Goal: Task Accomplishment & Management: Complete application form

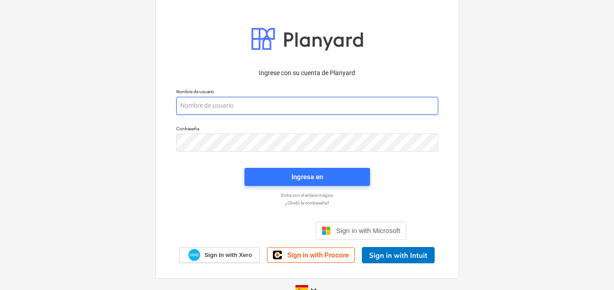
click at [186, 103] on input "email" at bounding box center [307, 106] width 262 height 18
paste input "[EMAIL_ADDRESS][DOMAIN_NAME]"
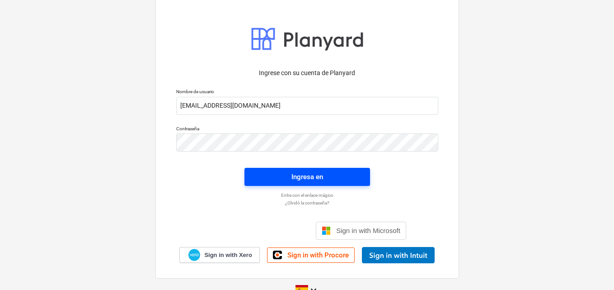
click at [299, 175] on div "Ingresa en" at bounding box center [307, 177] width 32 height 12
click at [314, 175] on div "Ingresa en" at bounding box center [307, 177] width 32 height 12
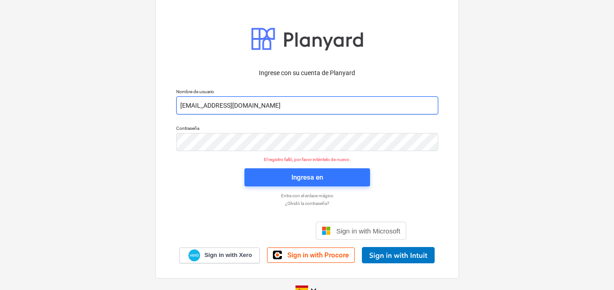
click at [295, 104] on input "admin2+catiland@catilandpanama.com" at bounding box center [307, 105] width 262 height 18
type input "a"
click at [187, 104] on input "email" at bounding box center [307, 105] width 262 height 18
paste input "admin2+catiland@catilandpanama.com"
type input "admin2+catiland@catilandpanama.com"
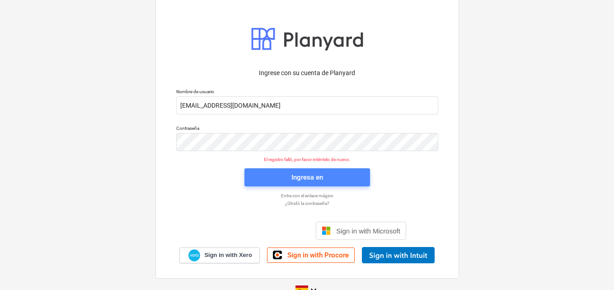
click at [301, 175] on div "Ingresa en" at bounding box center [307, 177] width 32 height 12
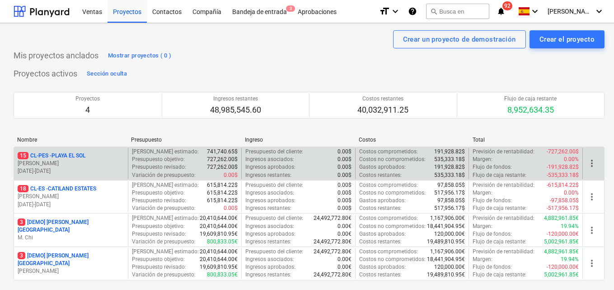
click at [112, 169] on p "31.12.2024 - 31.01.2026" at bounding box center [71, 171] width 107 height 8
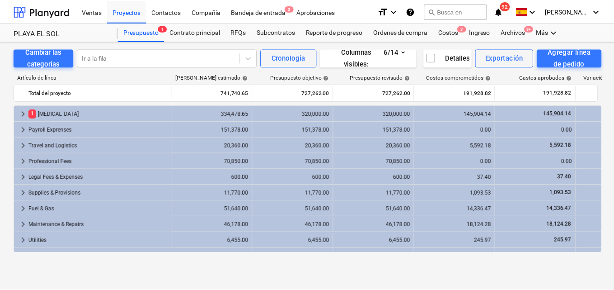
scroll to position [29, 0]
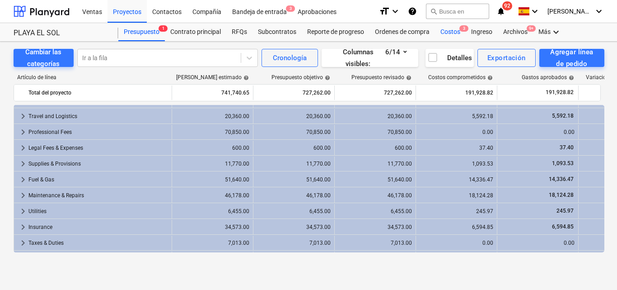
click at [450, 29] on div "Costos 3" at bounding box center [450, 32] width 31 height 18
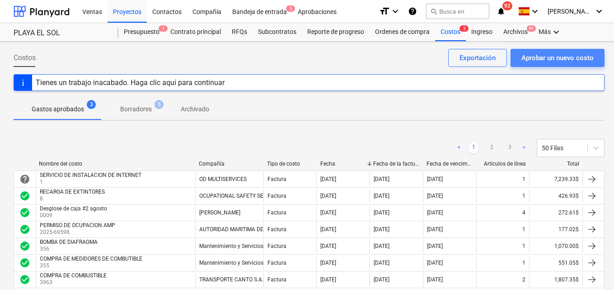
click at [530, 58] on div "Aprobar un nuevo costo" at bounding box center [557, 58] width 72 height 12
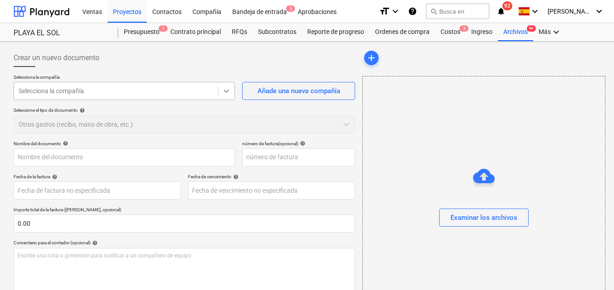
click at [227, 92] on icon at bounding box center [226, 90] width 5 height 3
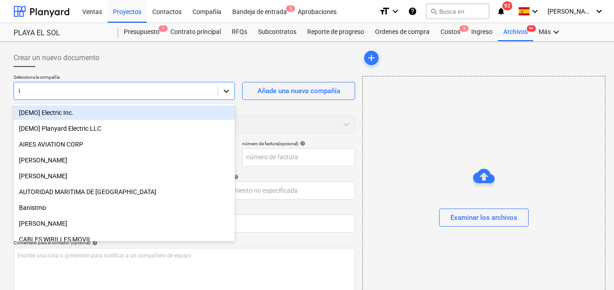
type input "im"
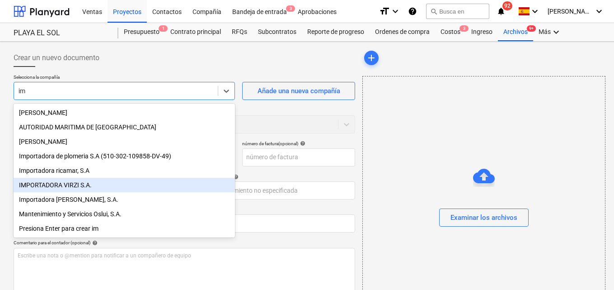
click at [79, 189] on div "IMPORTADORA VIRZI S.A." at bounding box center [124, 185] width 221 height 14
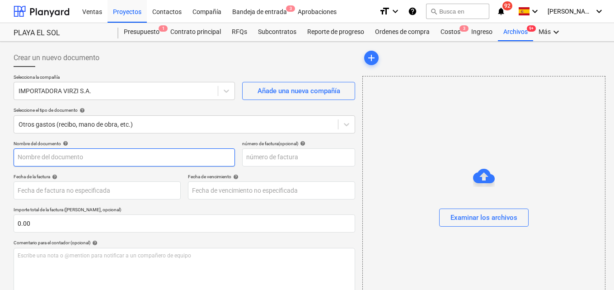
click at [26, 153] on input "text" at bounding box center [124, 157] width 221 height 18
type input "Factura compra quincenal"
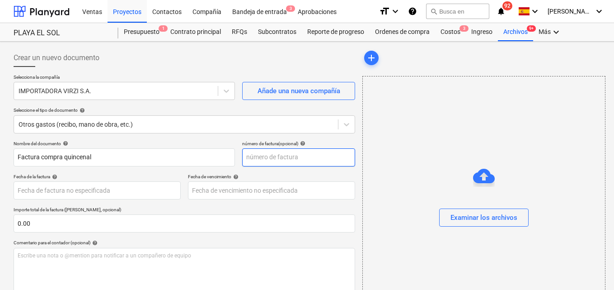
click at [255, 155] on input "text" at bounding box center [298, 157] width 113 height 18
type input "142034"
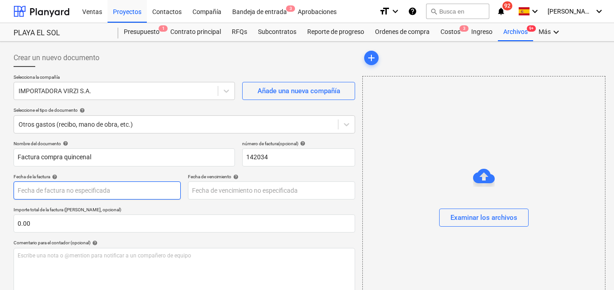
click at [34, 190] on body "Ventas Proyectos Contactos Compañía Bandeja de entrada 3 Aprobaciones format_si…" at bounding box center [307, 145] width 614 height 290
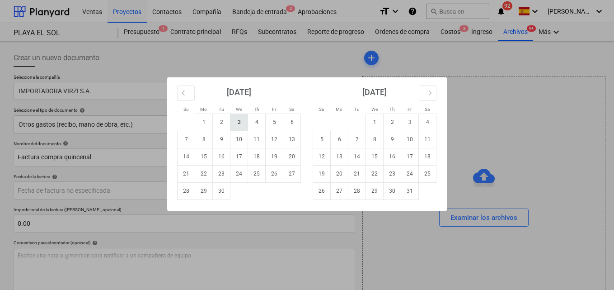
click at [235, 122] on td "3" at bounding box center [239, 121] width 18 height 17
type input "[DATE]"
click at [204, 189] on body "Ventas Proyectos Contactos Compañía Bandeja de entrada 3 Aprobaciones format_si…" at bounding box center [307, 145] width 614 height 290
click at [241, 123] on td "3" at bounding box center [239, 121] width 18 height 17
type input "[DATE]"
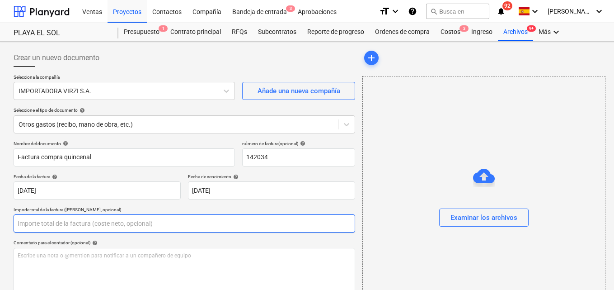
click at [31, 220] on input "text" at bounding box center [185, 223] width 342 height 18
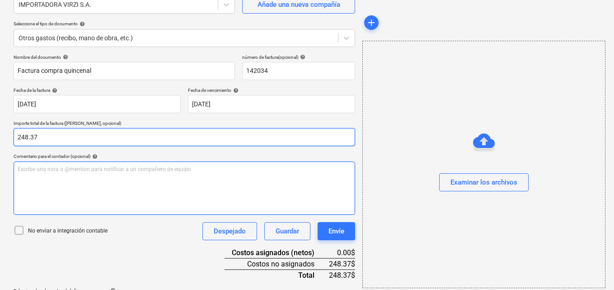
scroll to position [117, 0]
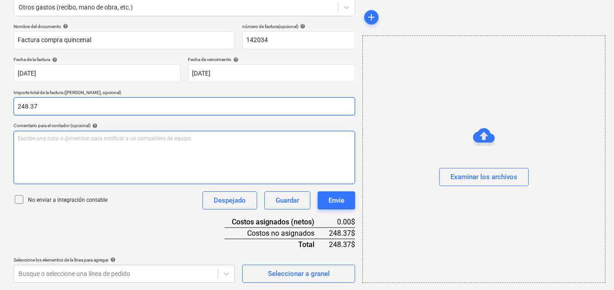
type input "248.37"
click at [18, 138] on p "Escribe una nota o @mention para notificar a un compañero de equipo ﻿" at bounding box center [184, 139] width 333 height 8
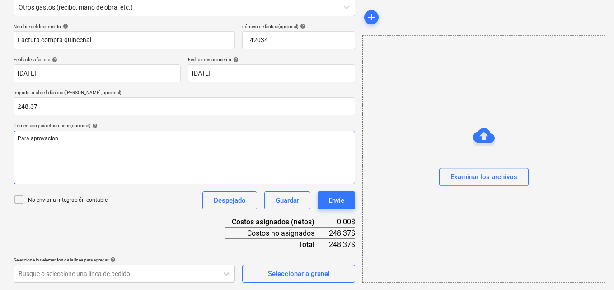
click at [42, 137] on span "Para aprovacion" at bounding box center [38, 138] width 41 height 6
click at [111, 139] on span "Para aprobación compra mensual para limpieza" at bounding box center [77, 138] width 119 height 6
click at [117, 137] on span "Para aprobación compra mensual produntos limpieza" at bounding box center [85, 138] width 134 height 6
click at [150, 137] on p "Para aprobación compra mensual productos limpieza" at bounding box center [184, 139] width 333 height 8
click at [165, 139] on span "Para aprobación compra mensual productos limpieza + cafeteria celadores (PES)" at bounding box center [119, 138] width 202 height 6
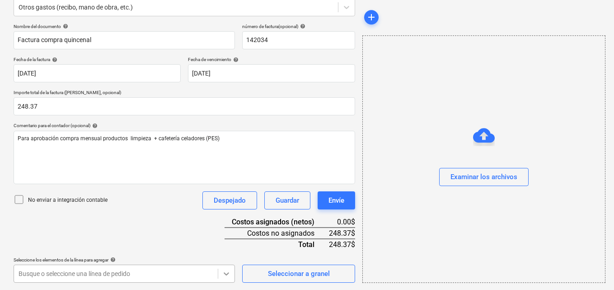
scroll to position [251, 0]
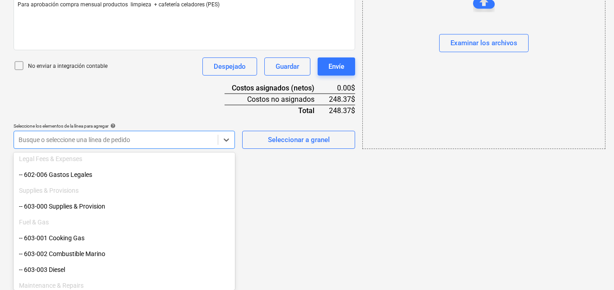
scroll to position [316, 0]
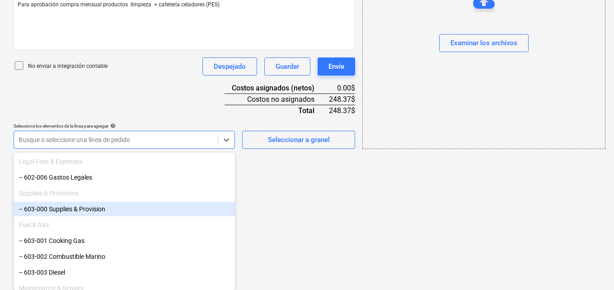
click at [150, 204] on div "-- 603-000 Supplies & Provision" at bounding box center [124, 209] width 221 height 14
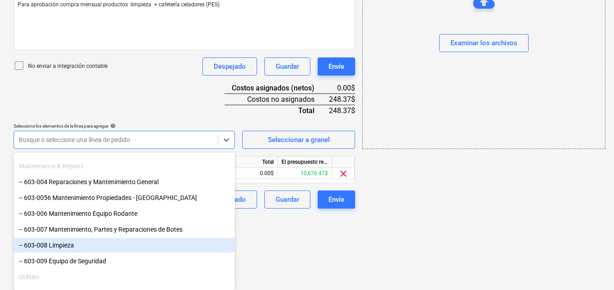
scroll to position [452, 0]
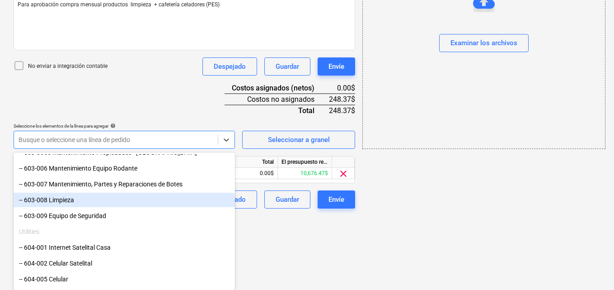
click at [160, 200] on div "-- 603-008 Limpieza" at bounding box center [124, 199] width 221 height 14
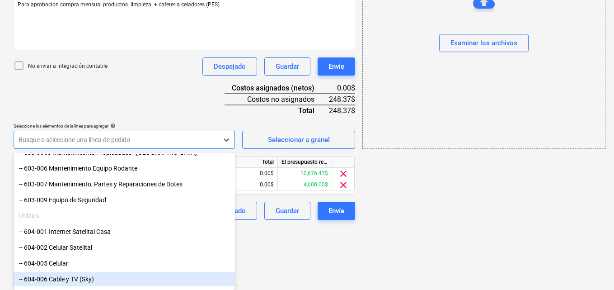
scroll to position [188, 0]
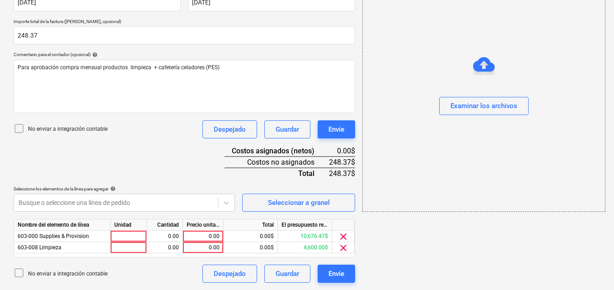
click at [344, 249] on span "clear" at bounding box center [343, 247] width 11 height 11
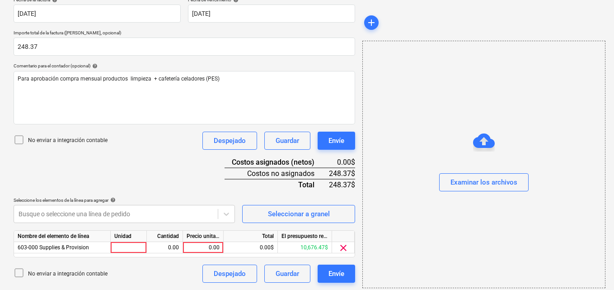
scroll to position [177, 0]
click at [342, 247] on span "clear" at bounding box center [343, 247] width 11 height 11
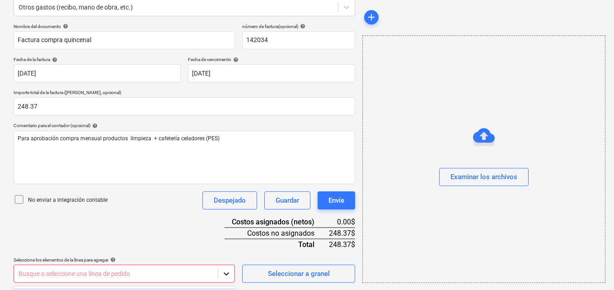
scroll to position [251, 0]
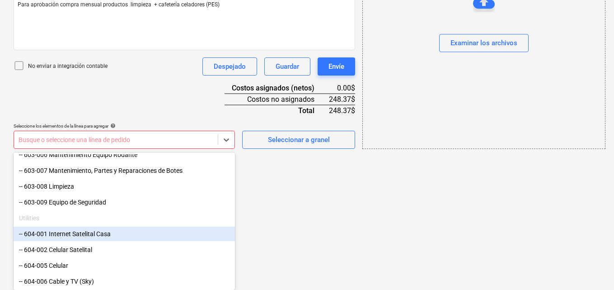
scroll to position [481, 0]
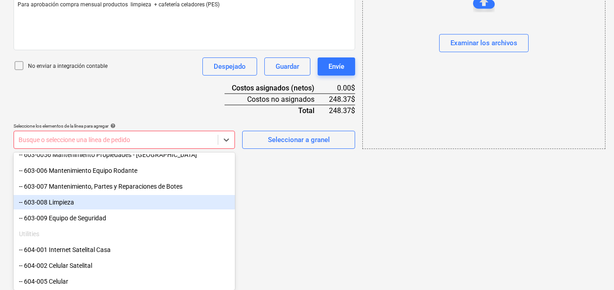
click at [162, 205] on div "-- 603-008 Limpieza" at bounding box center [124, 202] width 221 height 14
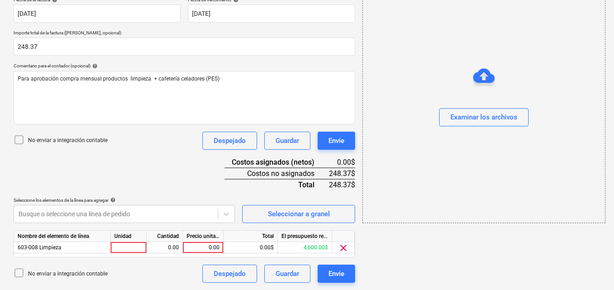
scroll to position [177, 0]
click at [136, 250] on div at bounding box center [129, 247] width 36 height 11
type input "1"
click at [162, 247] on div "0.00" at bounding box center [164, 247] width 28 height 11
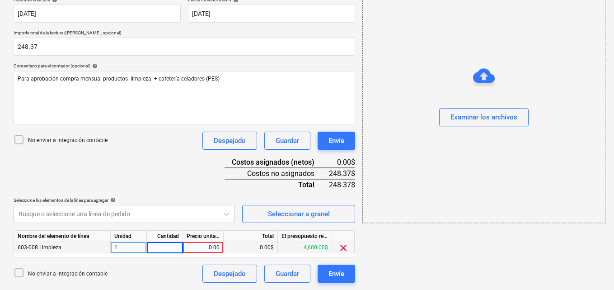
type input "1"
click at [207, 245] on div "0.00" at bounding box center [203, 247] width 33 height 11
type input "248.37"
click at [483, 118] on div "Examinar los archivos" at bounding box center [483, 118] width 67 height 12
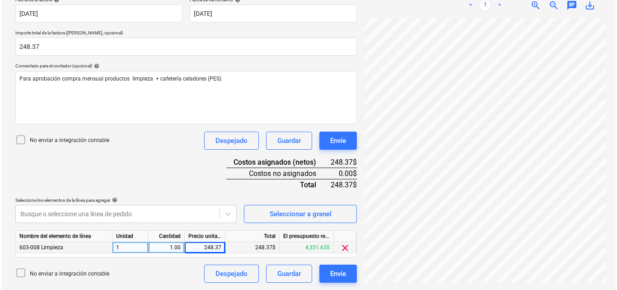
scroll to position [123, 0]
click at [328, 274] on button "Envíe" at bounding box center [337, 273] width 38 height 18
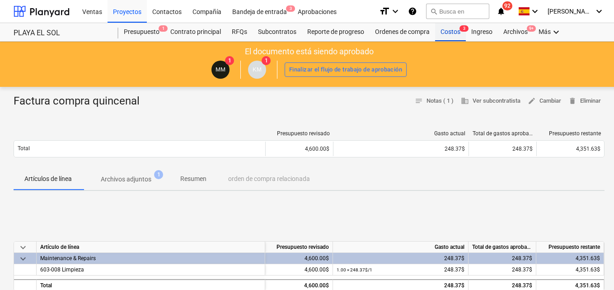
click at [446, 29] on div "Costos 3" at bounding box center [450, 32] width 31 height 18
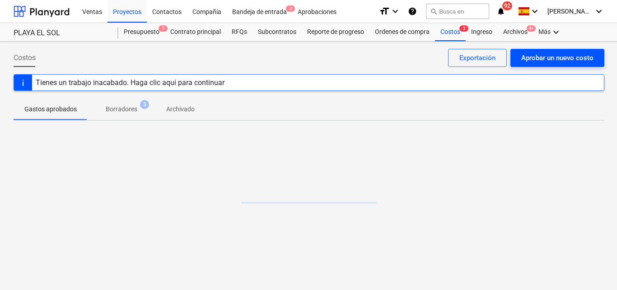
click at [539, 56] on div "Aprobar un nuevo costo" at bounding box center [557, 58] width 72 height 12
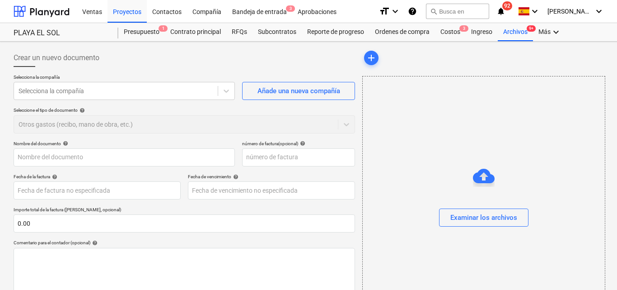
type input "0.00"
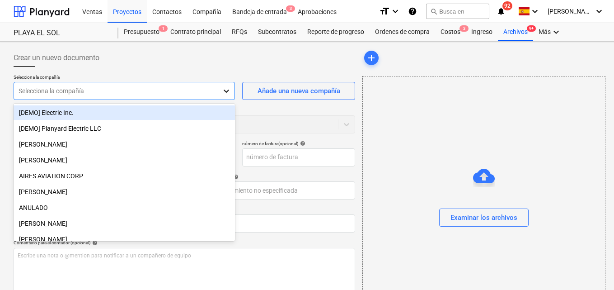
click at [230, 94] on icon at bounding box center [226, 90] width 9 height 9
click at [230, 89] on icon at bounding box center [226, 90] width 9 height 9
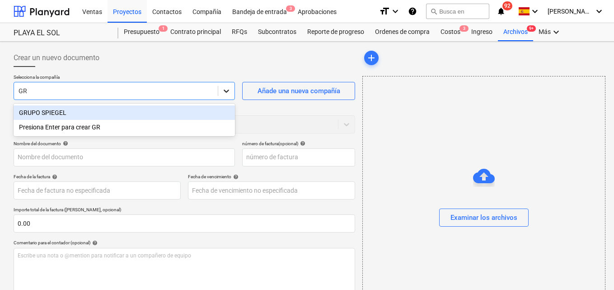
type input "GRU"
click at [80, 112] on div "GRUPO SPIEGEL" at bounding box center [124, 112] width 221 height 14
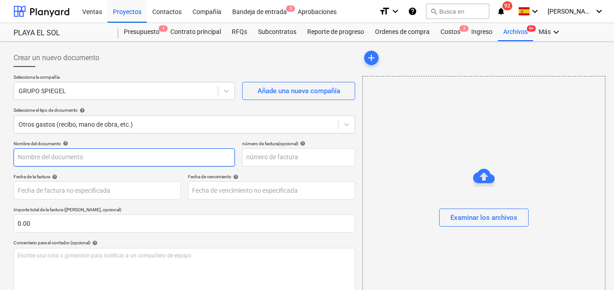
click at [25, 158] on input "text" at bounding box center [124, 157] width 221 height 18
type input "F"
type input "Compra de aceite Pes"
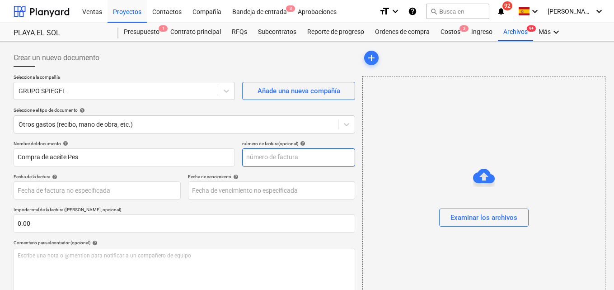
click at [249, 155] on input "text" at bounding box center [298, 157] width 113 height 18
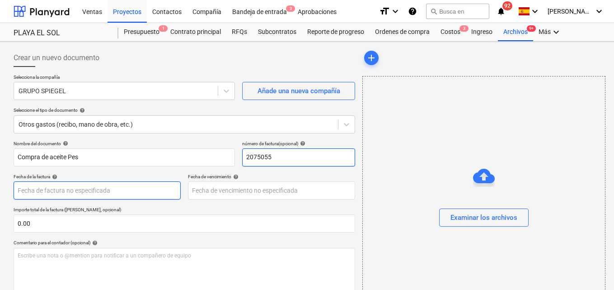
type input "2075055"
click at [32, 192] on body "Ventas Proyectos Contactos Compañía Bandeja de entrada 3 Aprobaciones format_si…" at bounding box center [307, 145] width 614 height 290
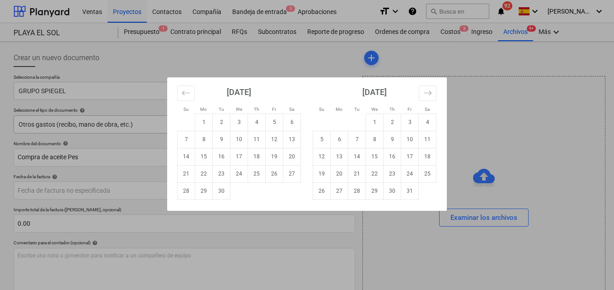
click at [235, 119] on td "3" at bounding box center [239, 121] width 18 height 17
type input "[DATE]"
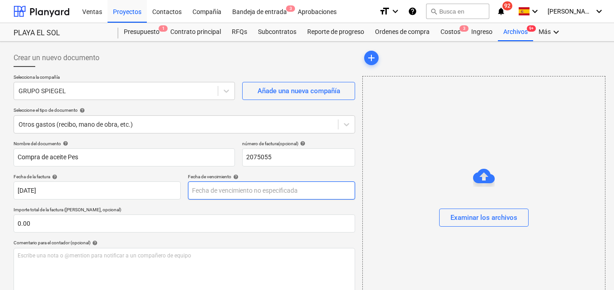
click at [197, 190] on body "Ventas Proyectos Contactos Compañía Bandeja de entrada 3 Aprobaciones format_si…" at bounding box center [307, 145] width 614 height 290
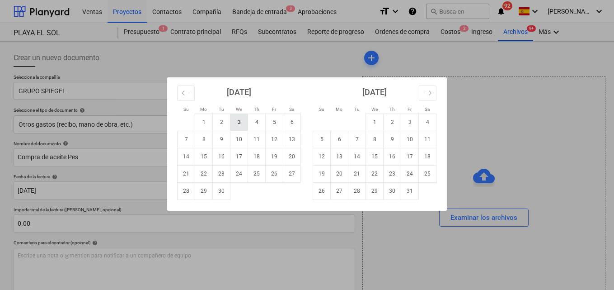
click at [239, 124] on td "3" at bounding box center [239, 121] width 18 height 17
type input "[DATE]"
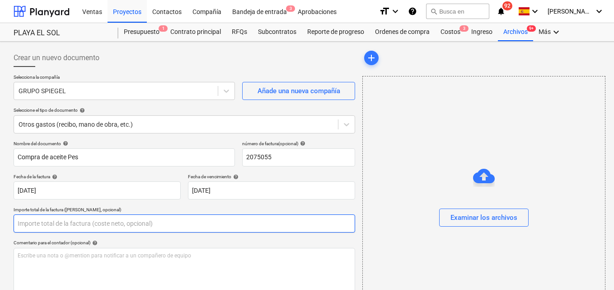
click at [31, 223] on input "text" at bounding box center [185, 223] width 342 height 18
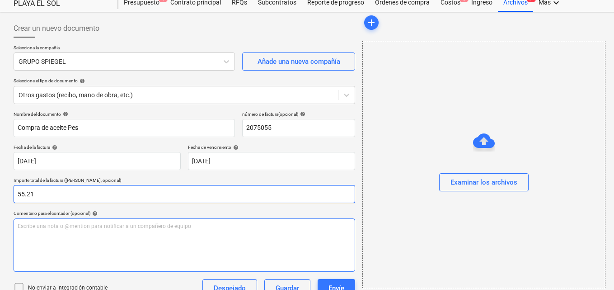
scroll to position [45, 0]
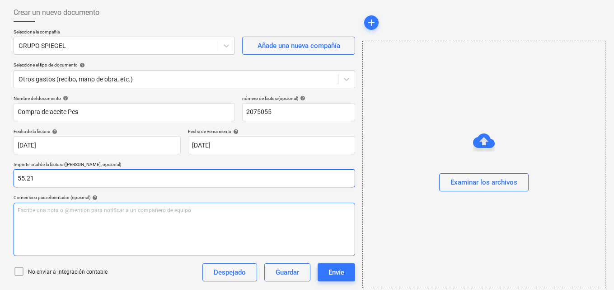
type input "55.21"
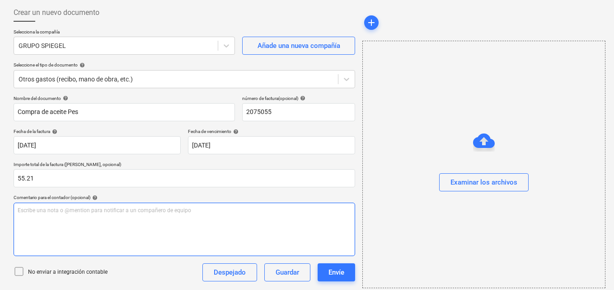
click at [21, 211] on p "Escribe una nota o @mention para notificar a un compañero de equipo ﻿" at bounding box center [184, 210] width 333 height 8
click at [46, 208] on span "Para aprovacion" at bounding box center [38, 210] width 41 height 6
click at [83, 209] on span "Para aprobación factura de una caja de aceite fuera de borda" at bounding box center [102, 210] width 169 height 6
click at [187, 208] on span "Para aprobación factura compra de una caja de aceite fuera de borda" at bounding box center [114, 210] width 192 height 6
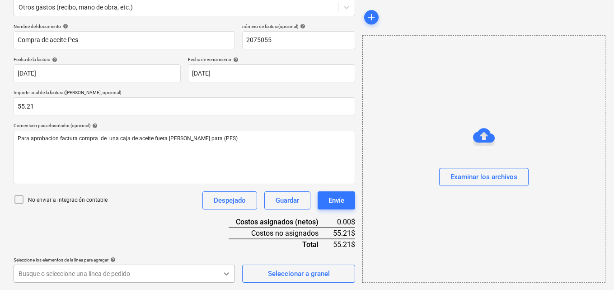
scroll to position [251, 0]
click at [223, 173] on body "Ventas Proyectos Contactos Compañía Bandeja de entrada 3 Aprobaciones format_si…" at bounding box center [307, 28] width 614 height 290
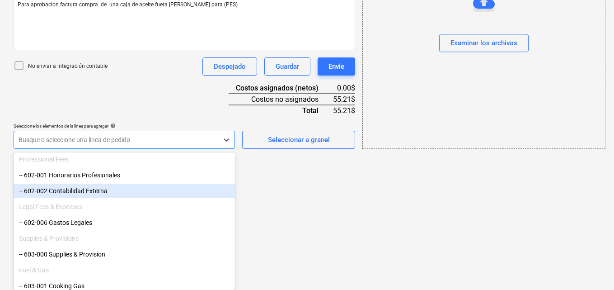
scroll to position [316, 0]
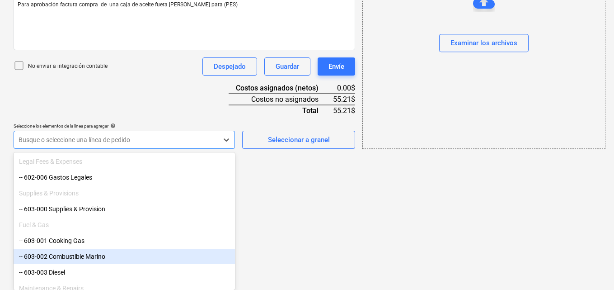
click at [94, 256] on div "-- 603-002 Combustible Marino" at bounding box center [124, 256] width 221 height 14
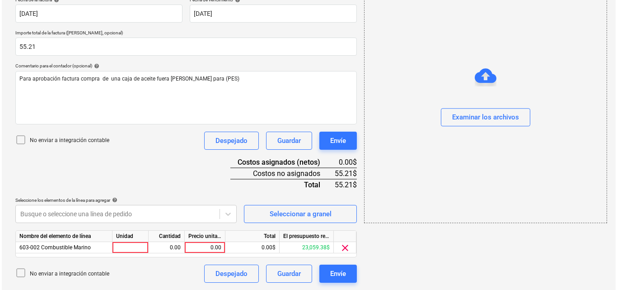
scroll to position [177, 0]
click at [116, 247] on div at bounding box center [129, 247] width 36 height 11
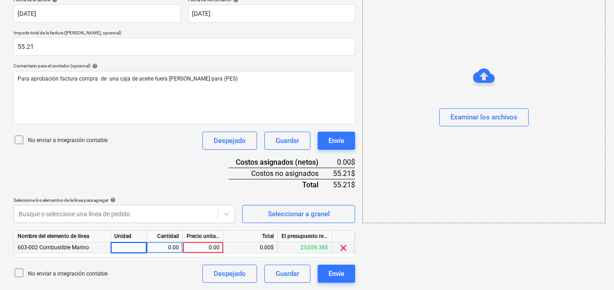
type input "1"
click at [165, 248] on div "0.00" at bounding box center [164, 247] width 28 height 11
type input "1"
click at [209, 248] on div "0.00" at bounding box center [203, 247] width 33 height 11
type input "55.21"
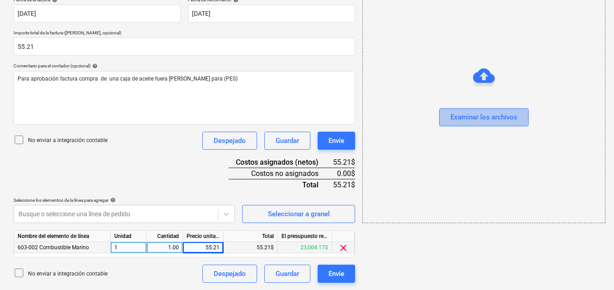
click at [459, 115] on div "Examinar los archivos" at bounding box center [483, 118] width 67 height 12
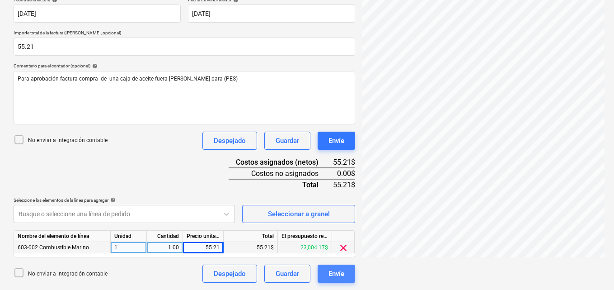
click at [339, 270] on div "Envíe" at bounding box center [336, 273] width 16 height 12
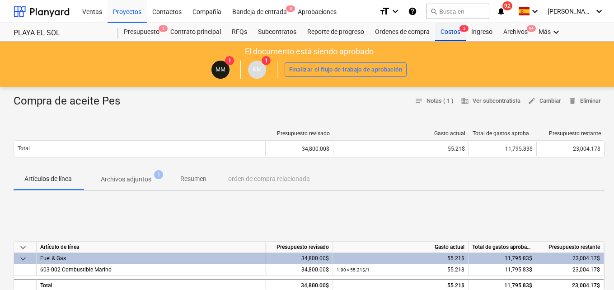
click at [444, 29] on div "Costos 3" at bounding box center [450, 32] width 31 height 18
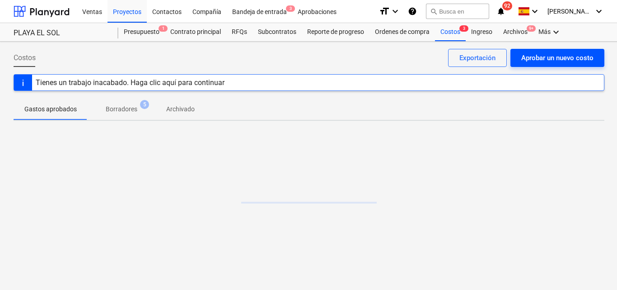
click at [530, 56] on div "Aprobar un nuevo costo" at bounding box center [557, 58] width 72 height 12
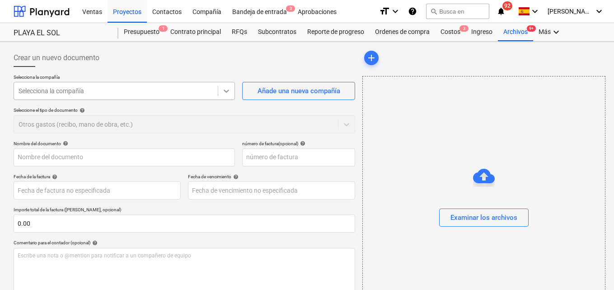
click at [227, 96] on div at bounding box center [226, 91] width 16 height 16
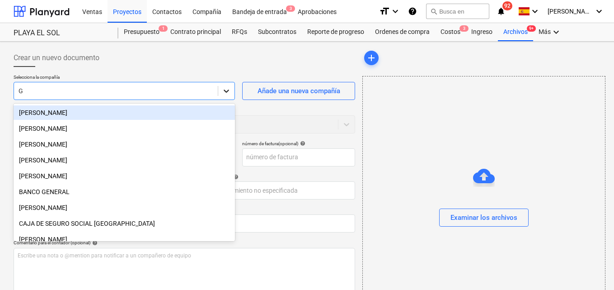
type input "GR"
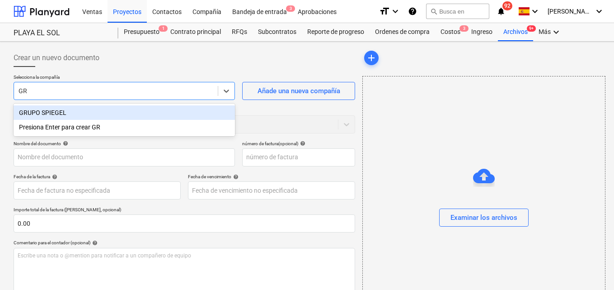
click at [92, 114] on div "GRUPO SPIEGEL" at bounding box center [124, 112] width 221 height 14
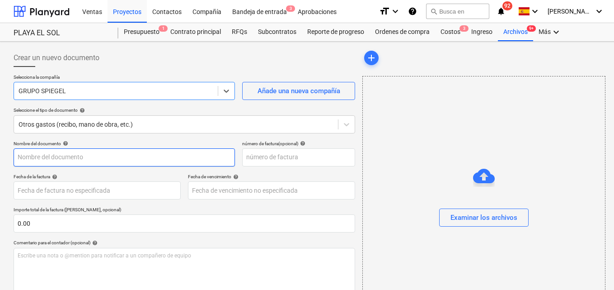
click at [17, 155] on input "text" at bounding box center [124, 157] width 221 height 18
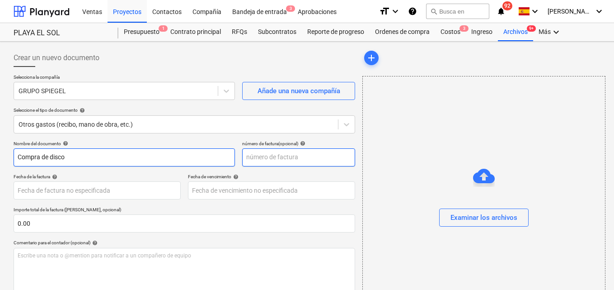
type input "Compra de disco"
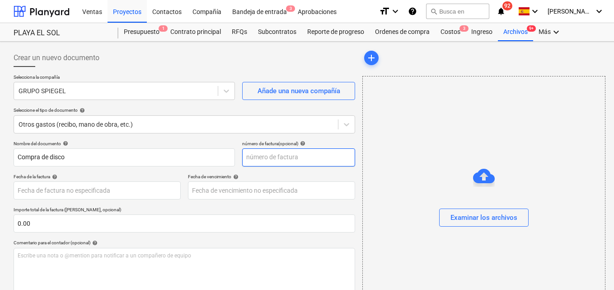
click at [255, 152] on input "text" at bounding box center [298, 157] width 113 height 18
type input "2074967"
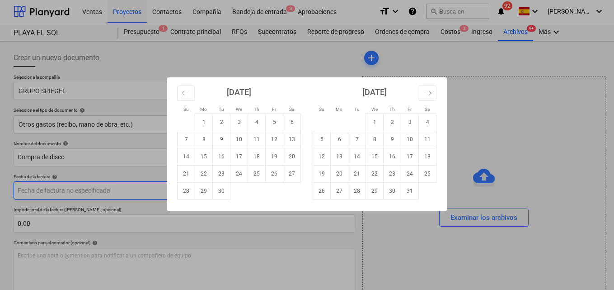
click at [43, 191] on body "Ventas Proyectos Contactos Compañía Bandeja de entrada 3 Aprobaciones format_si…" at bounding box center [307, 145] width 614 height 290
click at [244, 126] on td "3" at bounding box center [239, 121] width 18 height 17
type input "[DATE]"
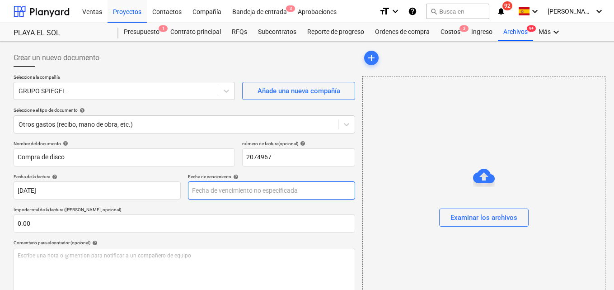
click at [203, 188] on body "Ventas Proyectos Contactos Compañía Bandeja de entrada 3 Aprobaciones format_si…" at bounding box center [307, 145] width 614 height 290
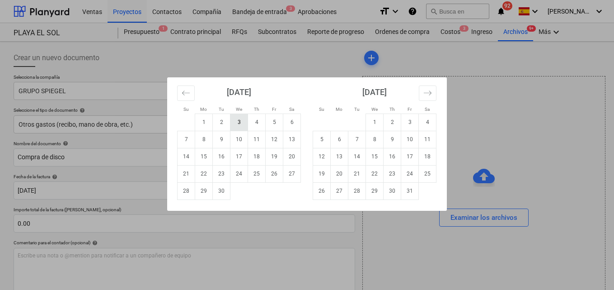
click at [239, 122] on td "3" at bounding box center [239, 121] width 18 height 17
type input "[DATE]"
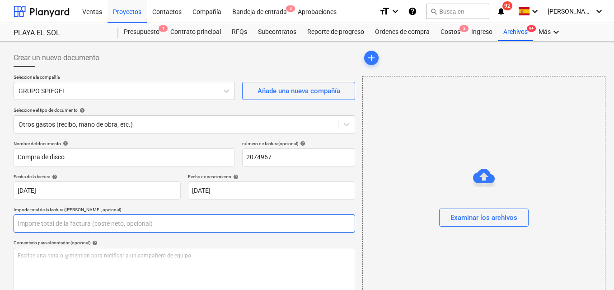
click at [31, 221] on input "text" at bounding box center [185, 223] width 342 height 18
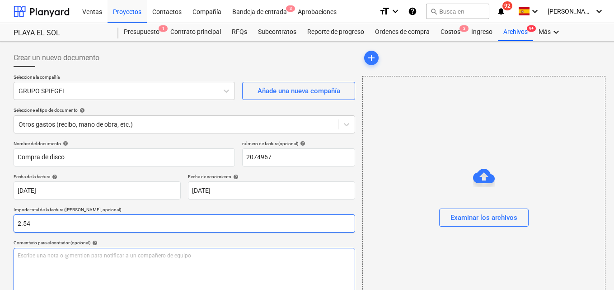
type input "2.54"
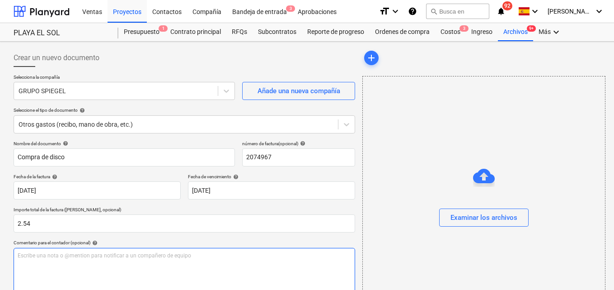
click at [21, 257] on p "Escribe una nota o @mention para notificar a un compañero de equipo ﻿" at bounding box center [184, 256] width 333 height 8
click at [42, 255] on span "Para aprobacion compra de tres" at bounding box center [57, 255] width 79 height 6
click at [98, 255] on p "Para aprobación compra de tres" at bounding box center [184, 256] width 333 height 8
click at [94, 254] on span "Para aprobación compra de tres para trabajos de mantenimiento de lancha en (PES)" at bounding box center [121, 255] width 207 height 6
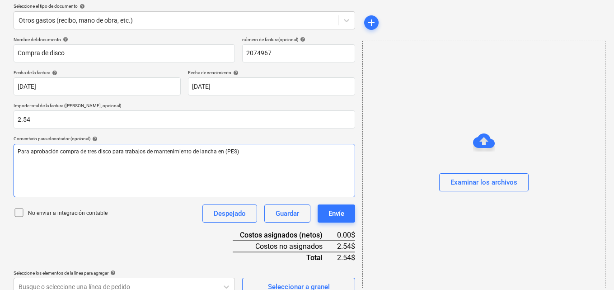
scroll to position [117, 0]
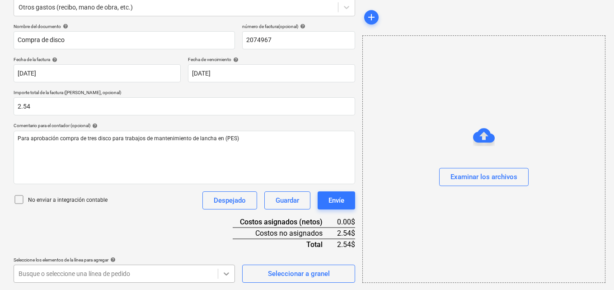
click at [227, 173] on body "Ventas Proyectos Contactos Compañía Bandeja de entrada 3 Aprobaciones format_si…" at bounding box center [307, 28] width 614 height 290
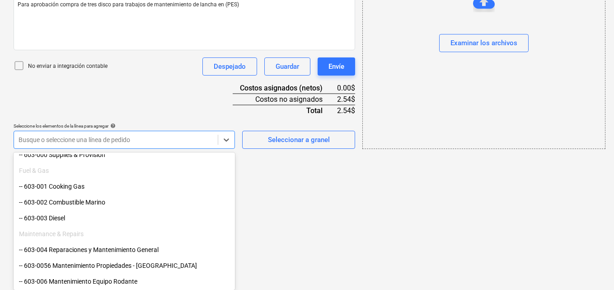
scroll to position [407, 0]
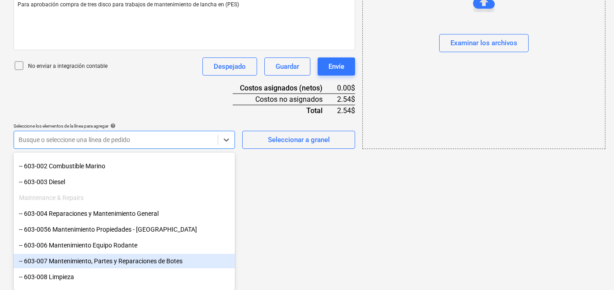
click at [136, 261] on div "-- 603-007 Mantenimiento, Partes y Reparaciones de Botes" at bounding box center [124, 260] width 221 height 14
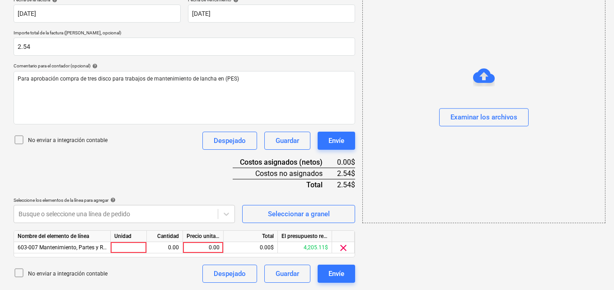
scroll to position [177, 0]
click at [139, 248] on div at bounding box center [129, 247] width 36 height 11
type input "1"
click at [164, 245] on div "0.00" at bounding box center [164, 247] width 28 height 11
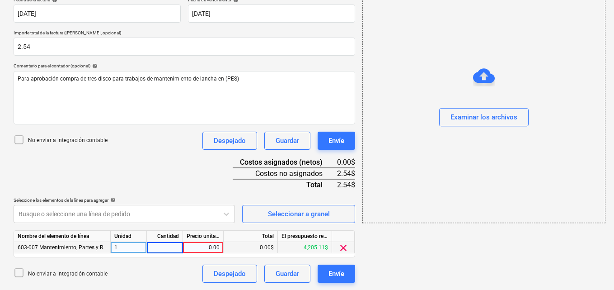
type input "1"
click at [207, 248] on div "0.00" at bounding box center [203, 247] width 33 height 11
type input "2.54"
click at [283, 256] on div "Nombre del elemento de línea Unidad Cantidad Precio unitario Total El presupues…" at bounding box center [185, 243] width 342 height 27
click at [467, 116] on div "Examinar los archivos" at bounding box center [483, 118] width 67 height 12
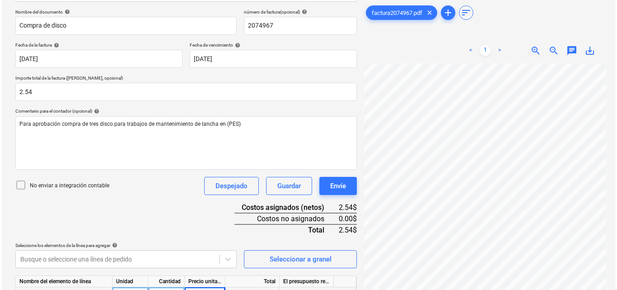
scroll to position [177, 0]
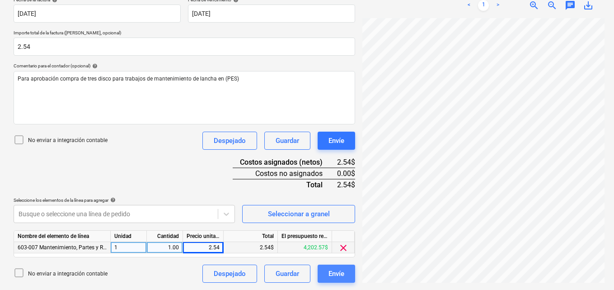
click at [335, 271] on div "Envíe" at bounding box center [336, 273] width 16 height 12
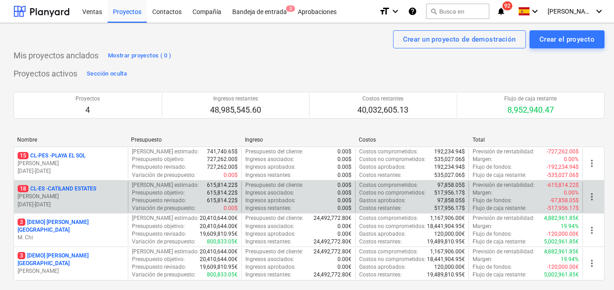
click at [93, 203] on p "[DATE] - [DATE]" at bounding box center [71, 205] width 107 height 8
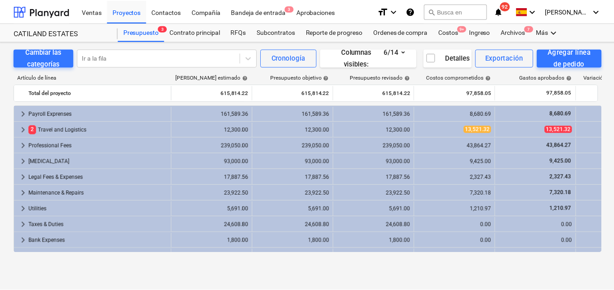
scroll to position [58, 0]
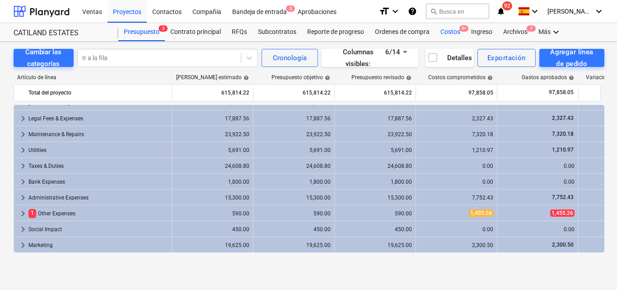
click at [455, 32] on div "Costos 9+" at bounding box center [450, 32] width 31 height 18
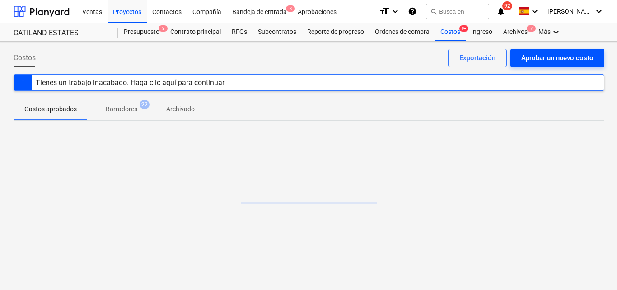
click at [536, 58] on div "Aprobar un nuevo costo" at bounding box center [557, 58] width 72 height 12
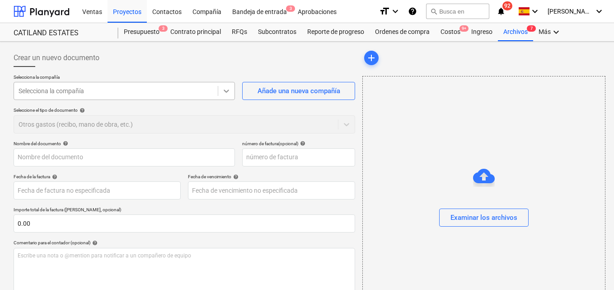
click at [223, 91] on icon at bounding box center [226, 90] width 9 height 9
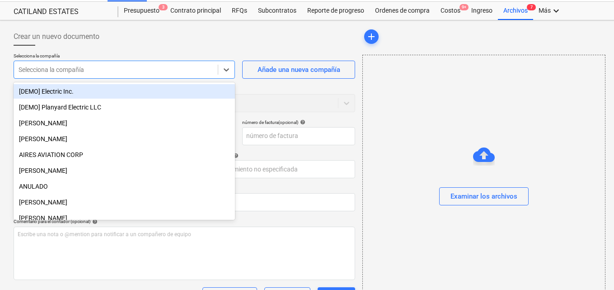
scroll to position [4, 0]
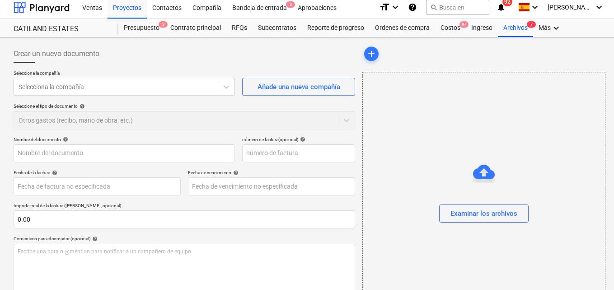
click at [357, 261] on div "Crear un nuevo documento Selecciona la compañía Selecciona la compañía Añade un…" at bounding box center [184, 208] width 349 height 335
click at [227, 84] on icon at bounding box center [226, 86] width 9 height 9
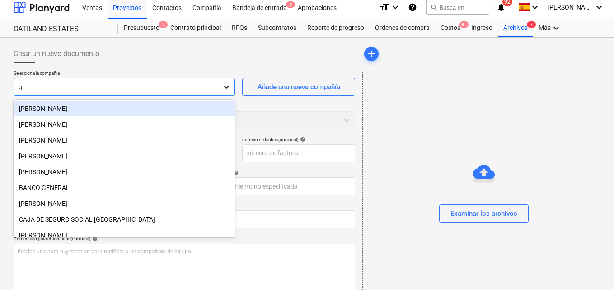
type input "gr"
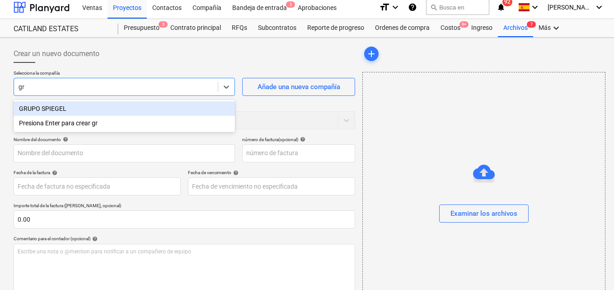
click at [68, 108] on div "GRUPO SPIEGEL" at bounding box center [124, 108] width 221 height 14
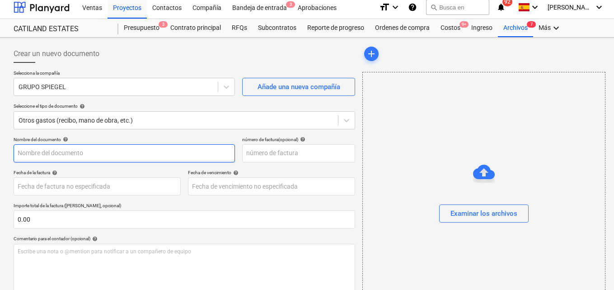
click at [23, 154] on input "text" at bounding box center [124, 153] width 221 height 18
type input "Materiales Ballena"
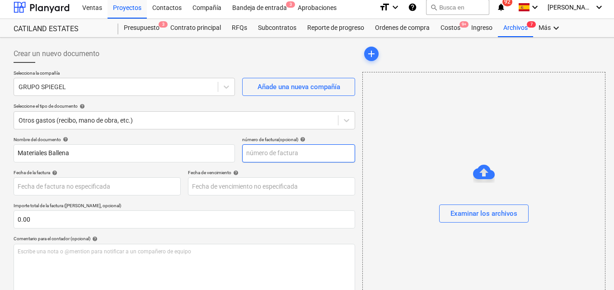
click at [248, 152] on input "text" at bounding box center [298, 153] width 113 height 18
type input "2303901"
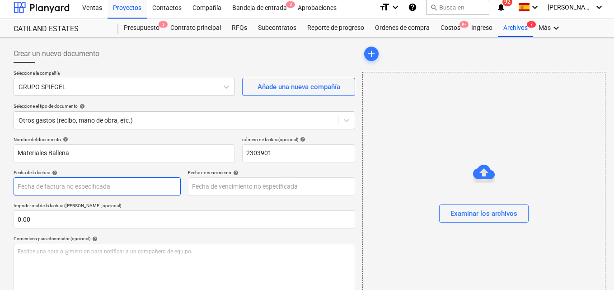
click at [35, 186] on body "Ventas Proyectos Contactos Compañía Bandeja de entrada 3 Aprobaciones format_si…" at bounding box center [307, 141] width 614 height 290
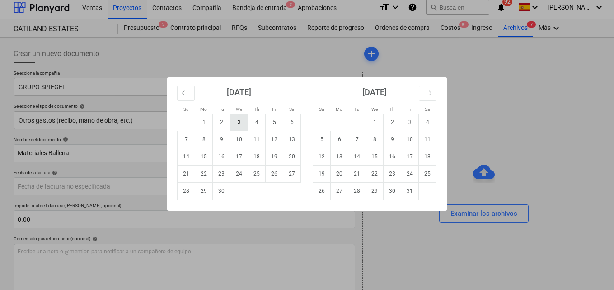
click at [242, 122] on td "3" at bounding box center [239, 121] width 18 height 17
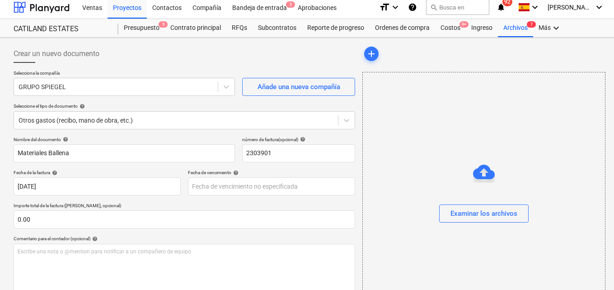
type input "[DATE]"
click at [209, 187] on body "Ventas Proyectos Contactos Compañía Bandeja de entrada 3 Aprobaciones format_si…" at bounding box center [307, 141] width 614 height 290
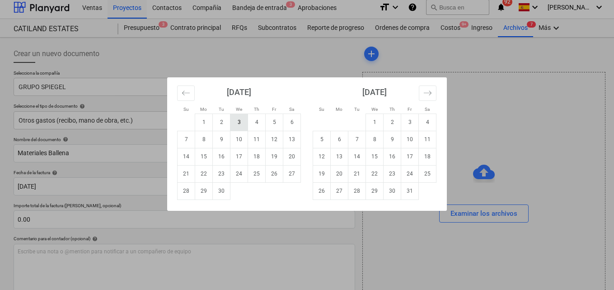
click at [243, 122] on td "3" at bounding box center [239, 121] width 18 height 17
type input "[DATE]"
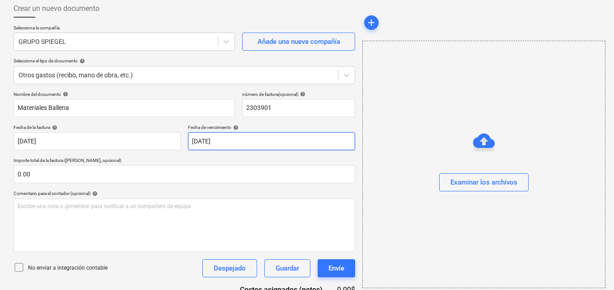
scroll to position [94, 0]
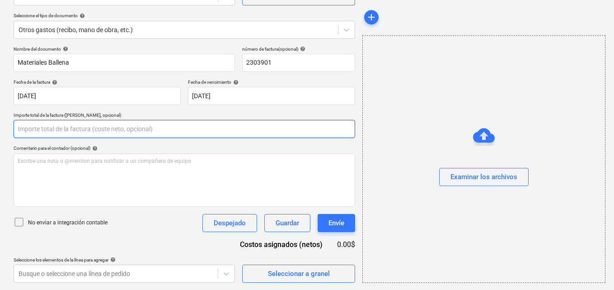
click at [38, 127] on input "text" at bounding box center [185, 129] width 342 height 18
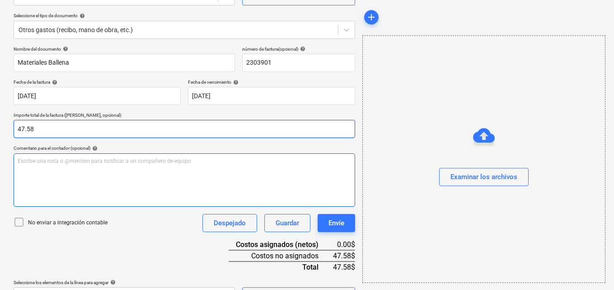
type input "47.58"
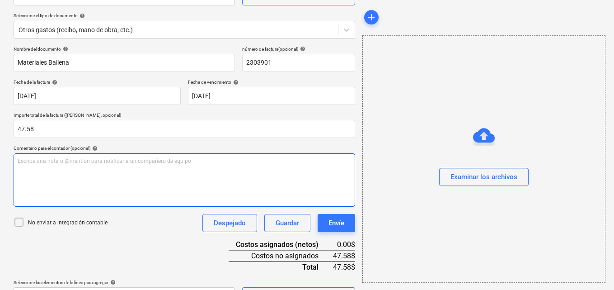
click at [23, 158] on p "Escribe una nota o @mention para notificar a un compañero de equipo ﻿" at bounding box center [184, 161] width 333 height 8
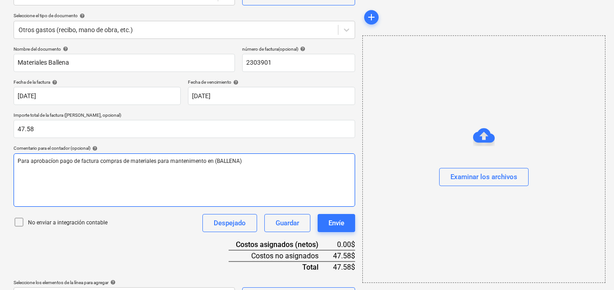
click at [43, 163] on span "Para aprobacíon pago de factura compras de materiales para mantenimento en (BAL…" at bounding box center [130, 161] width 224 height 6
click at [178, 161] on span "Para aprobación pago de factura compras de materiales para mantenimento en (BAL…" at bounding box center [130, 161] width 224 height 6
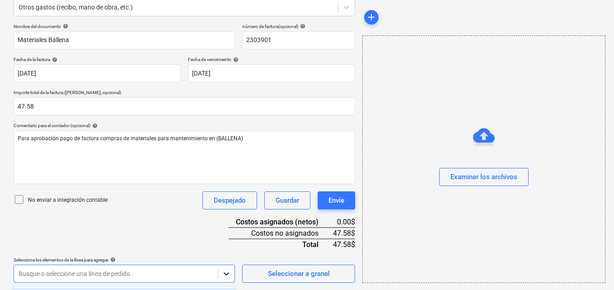
scroll to position [251, 0]
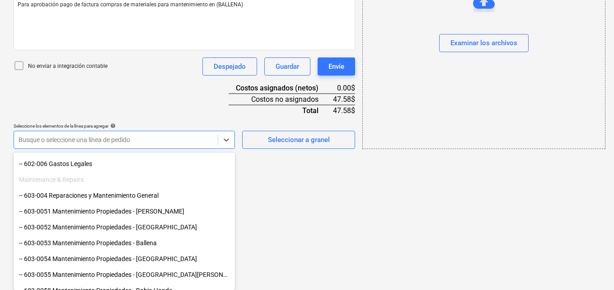
scroll to position [316, 0]
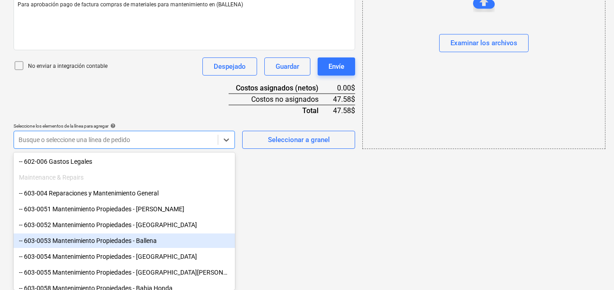
click at [143, 243] on div "-- 603-0053 Mantenimiento Propiedades - Ballena" at bounding box center [124, 240] width 221 height 14
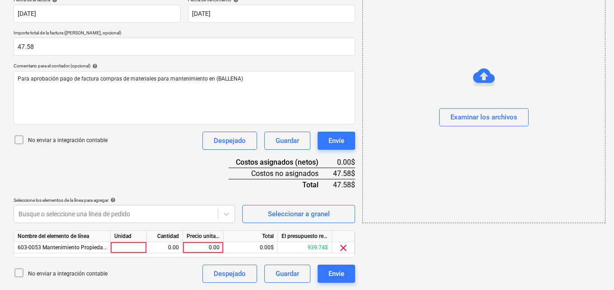
scroll to position [177, 0]
click at [135, 244] on div at bounding box center [129, 247] width 36 height 11
type input "1"
click at [165, 246] on div "0.00" at bounding box center [164, 247] width 28 height 11
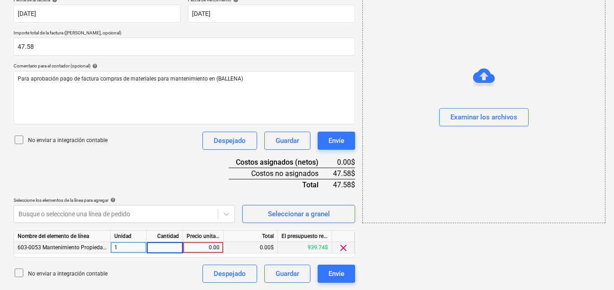
type input "1"
click at [211, 247] on div "0.00" at bounding box center [203, 247] width 33 height 11
type input "47.58"
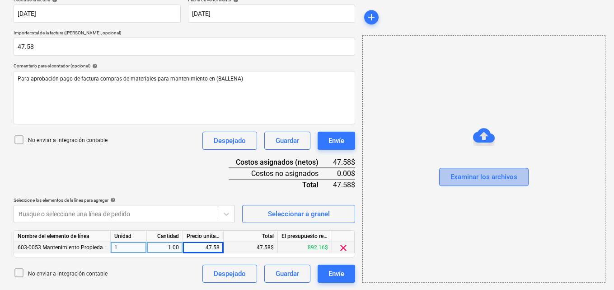
click at [447, 176] on button "Examinar los archivos" at bounding box center [483, 177] width 89 height 18
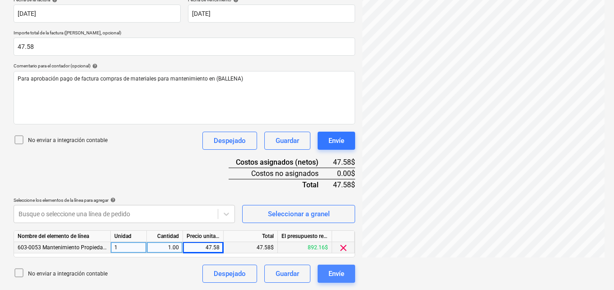
click at [330, 273] on div "Envíe" at bounding box center [336, 273] width 16 height 12
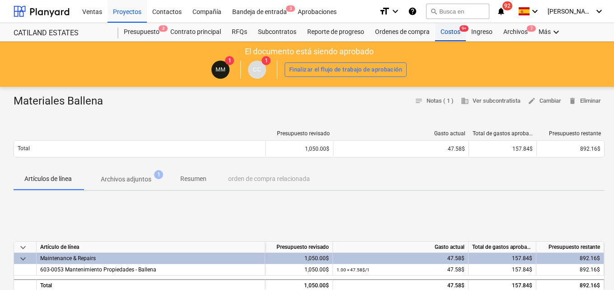
click at [447, 34] on div "Costos 9+" at bounding box center [450, 32] width 31 height 18
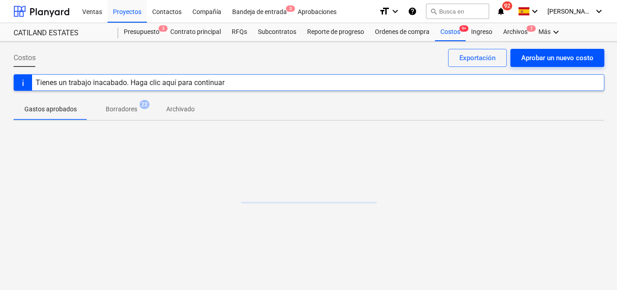
click at [526, 56] on div "Aprobar un nuevo costo" at bounding box center [557, 58] width 72 height 12
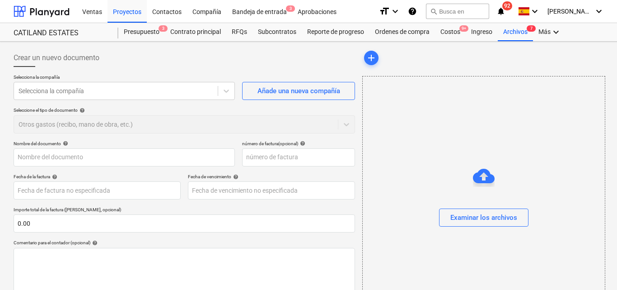
type input "0.00"
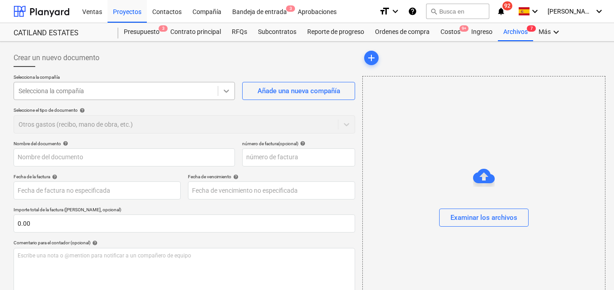
click at [225, 92] on icon at bounding box center [226, 90] width 9 height 9
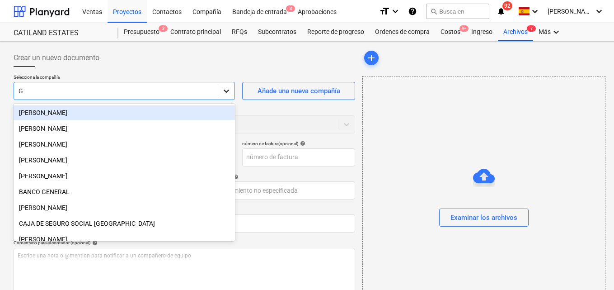
type input "GR"
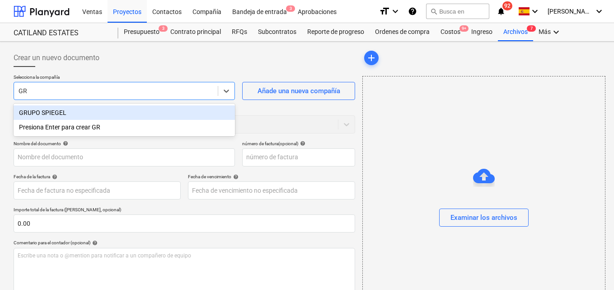
click at [86, 113] on div "GRUPO SPIEGEL" at bounding box center [124, 112] width 221 height 14
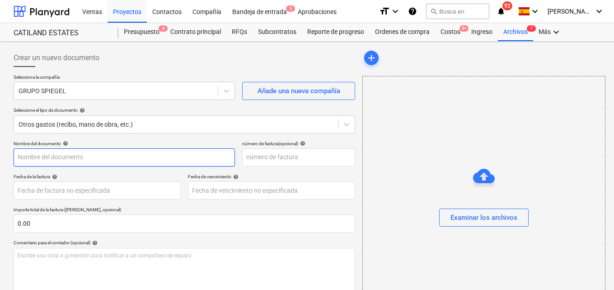
click at [34, 158] on input "text" at bounding box center [124, 157] width 221 height 18
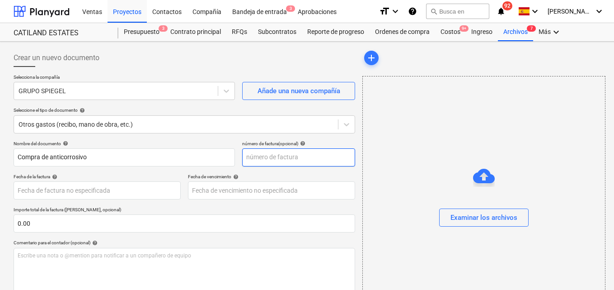
click at [253, 155] on input "text" at bounding box center [298, 157] width 113 height 18
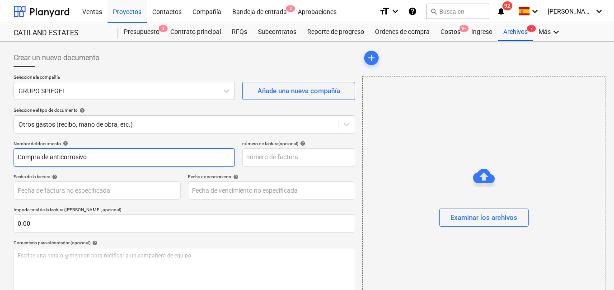
click at [88, 156] on input "Compra de anticorrosivo" at bounding box center [124, 157] width 221 height 18
type input "Compra de Pintura"
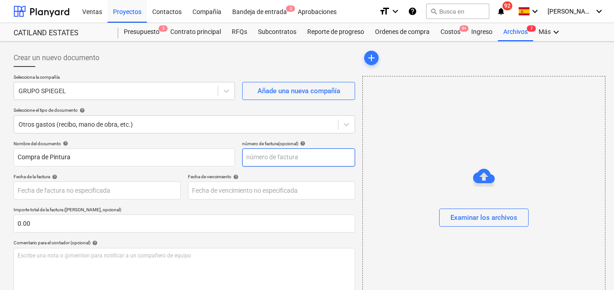
click at [254, 158] on input "text" at bounding box center [298, 157] width 113 height 18
type input "2003900"
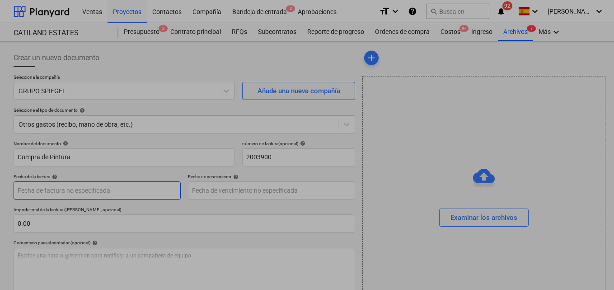
click at [21, 192] on body "Ventas Proyectos Contactos Compañía Bandeja de entrada 3 Aprobaciones format_si…" at bounding box center [307, 145] width 614 height 290
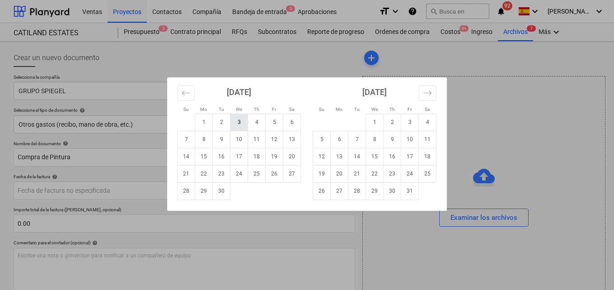
click at [239, 119] on td "3" at bounding box center [239, 121] width 18 height 17
type input "[DATE]"
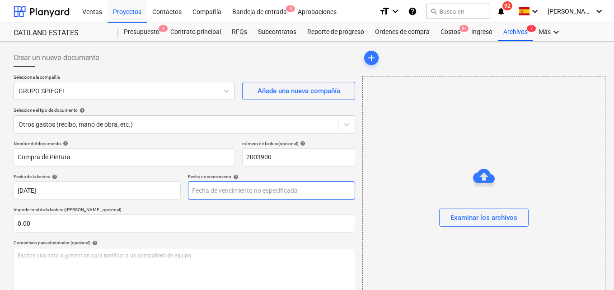
click at [192, 188] on body "Ventas Proyectos Contactos Compañía Bandeja de entrada 3 Aprobaciones format_si…" at bounding box center [307, 145] width 614 height 290
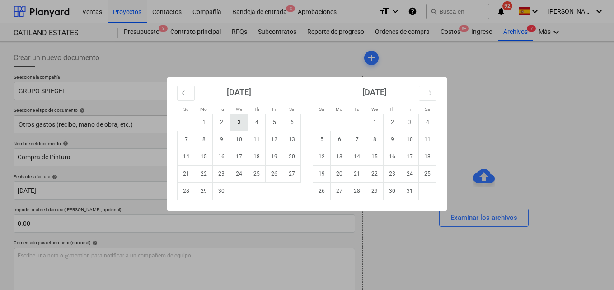
click at [239, 122] on td "3" at bounding box center [239, 121] width 18 height 17
type input "[DATE]"
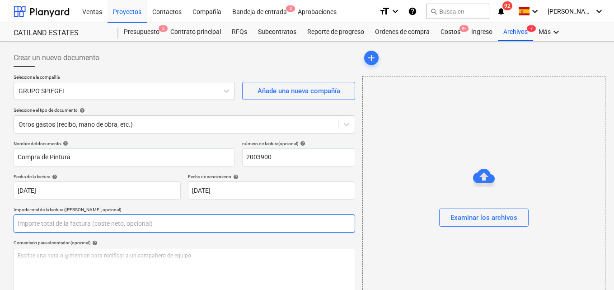
click at [34, 223] on input "text" at bounding box center [185, 223] width 342 height 18
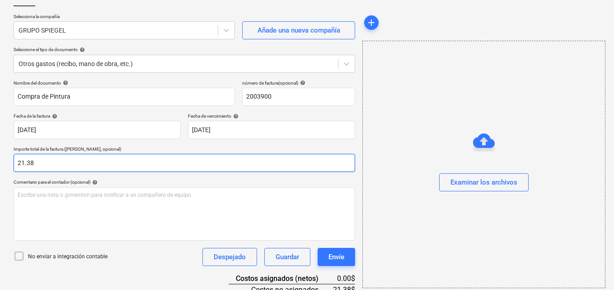
scroll to position [117, 0]
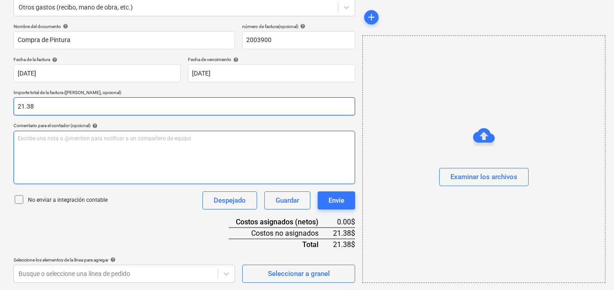
type input "21.38"
click at [19, 137] on p "Escribe una nota o @mention para notificar a un compañero de equipo ﻿" at bounding box center [184, 139] width 333 height 8
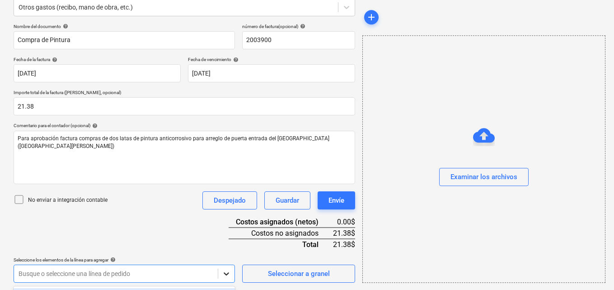
scroll to position [251, 0]
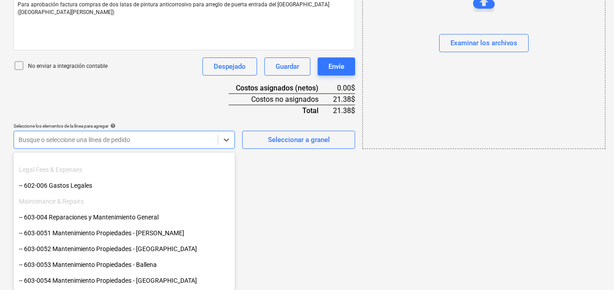
scroll to position [361, 0]
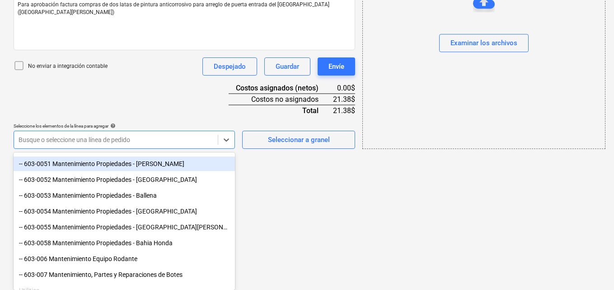
drag, startPoint x: 146, startPoint y: 170, endPoint x: 145, endPoint y: 166, distance: 4.9
click at [145, 166] on div "-- 603-0051 Mantenimiento Propiedades - [PERSON_NAME]" at bounding box center [124, 163] width 221 height 14
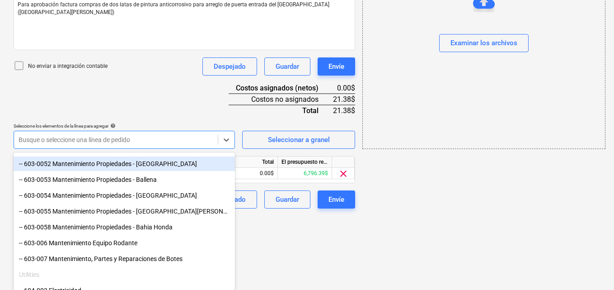
click at [145, 166] on div "-- 603-0052 Mantenimiento Propiedades - [GEOGRAPHIC_DATA]" at bounding box center [124, 163] width 221 height 14
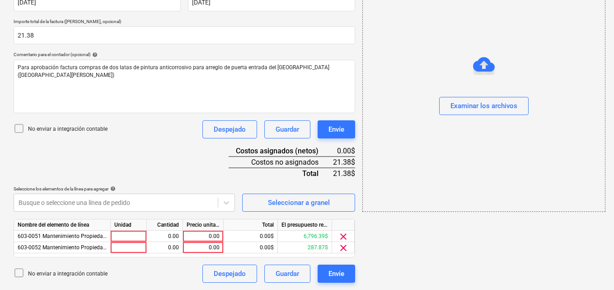
scroll to position [188, 0]
click at [343, 246] on span "clear" at bounding box center [343, 247] width 11 height 11
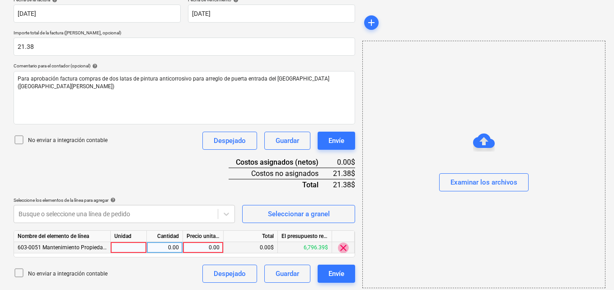
click at [341, 252] on span "clear" at bounding box center [343, 247] width 11 height 11
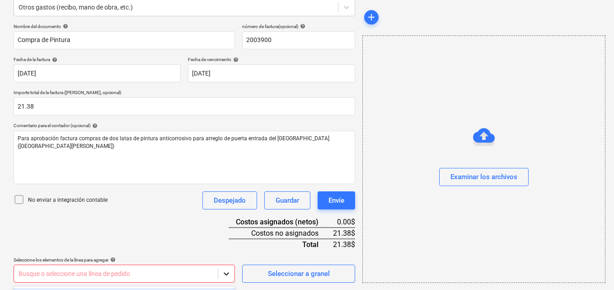
scroll to position [251, 0]
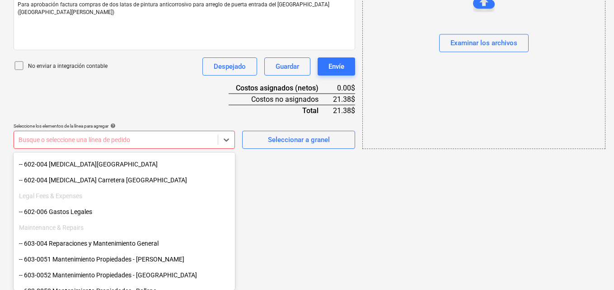
scroll to position [271, 0]
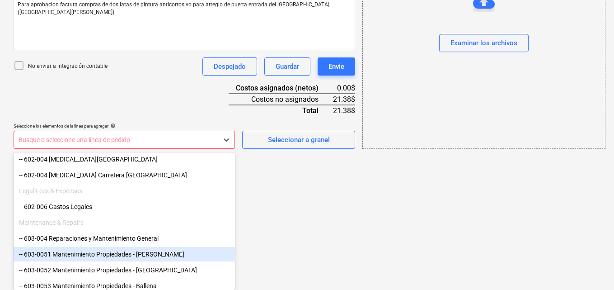
click at [118, 255] on div "-- 603-0051 Mantenimiento Propiedades - [PERSON_NAME]" at bounding box center [124, 254] width 221 height 14
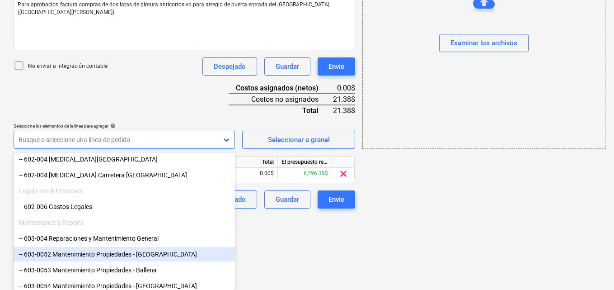
scroll to position [177, 0]
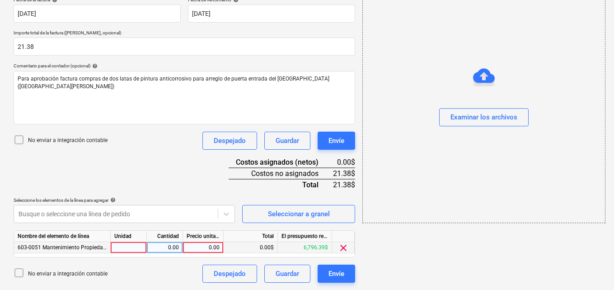
click at [139, 248] on div at bounding box center [129, 247] width 36 height 11
type input "1"
click at [164, 244] on div "0.00" at bounding box center [164, 247] width 28 height 11
type input "1"
click at [209, 249] on div "0.00" at bounding box center [203, 247] width 33 height 11
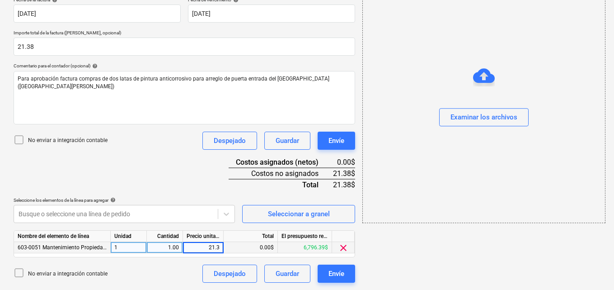
type input "21.38"
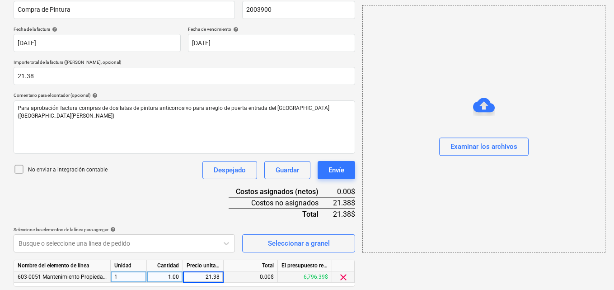
scroll to position [131, 0]
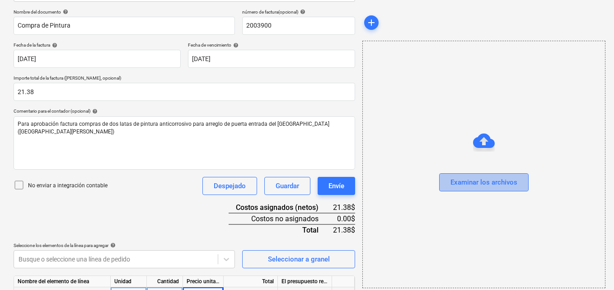
click at [479, 186] on div "Examinar los archivos" at bounding box center [483, 182] width 67 height 12
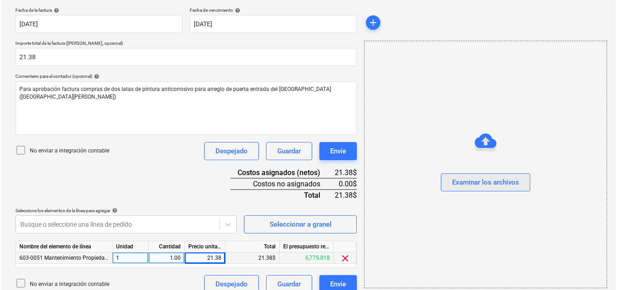
scroll to position [177, 0]
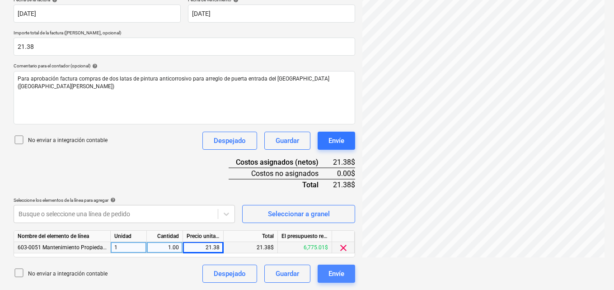
click at [338, 271] on div "Envíe" at bounding box center [336, 273] width 16 height 12
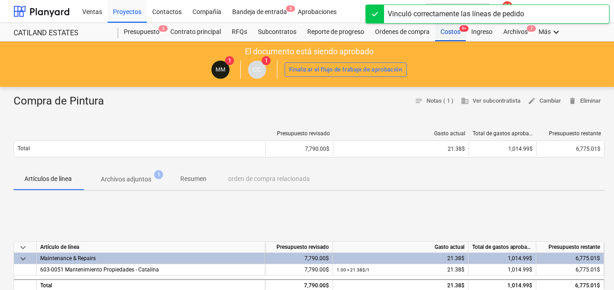
click at [443, 32] on div "Costos 9+" at bounding box center [450, 32] width 31 height 18
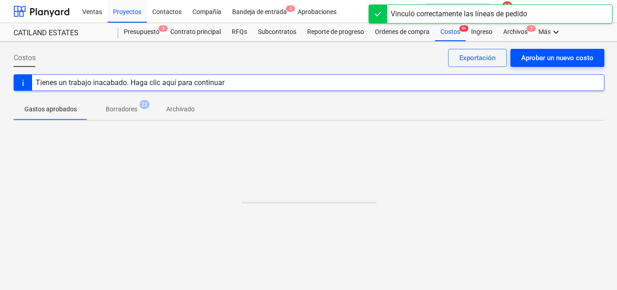
click at [525, 57] on div "Aprobar un nuevo costo" at bounding box center [557, 58] width 72 height 12
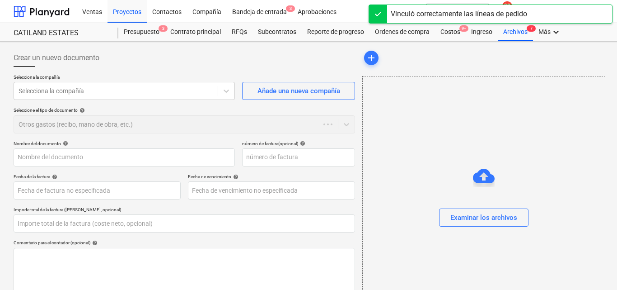
type input "0.00"
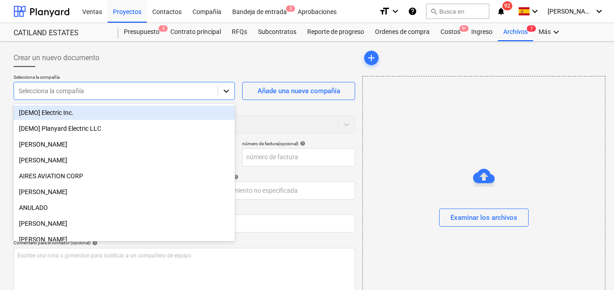
click at [230, 91] on icon at bounding box center [226, 90] width 9 height 9
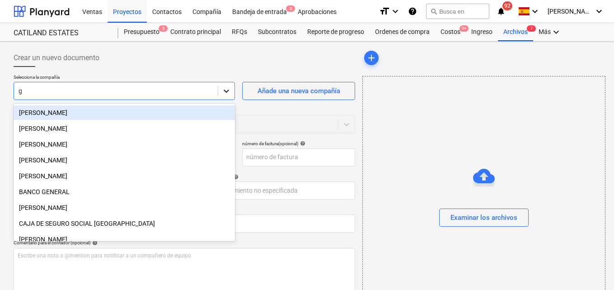
type input "gr"
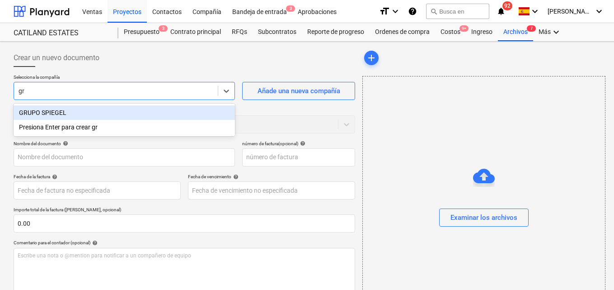
click at [76, 115] on div "GRUPO SPIEGEL" at bounding box center [124, 112] width 221 height 14
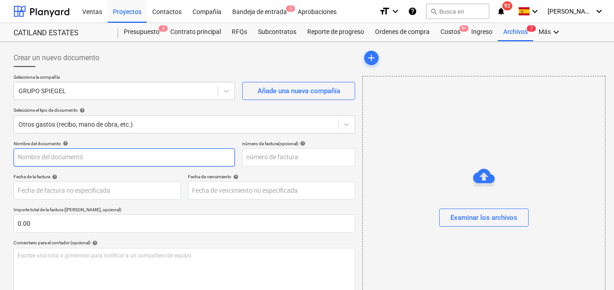
click at [24, 157] on input "text" at bounding box center [124, 157] width 221 height 18
type input "Compras materiales"
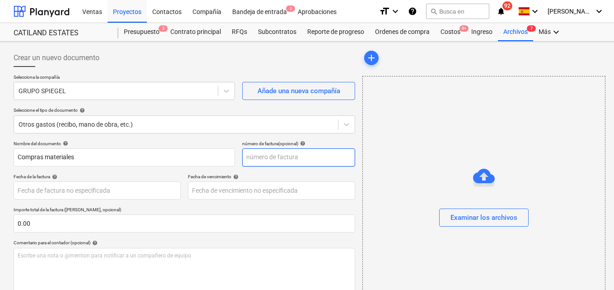
click at [245, 154] on input "text" at bounding box center [298, 157] width 113 height 18
type input "2074966"
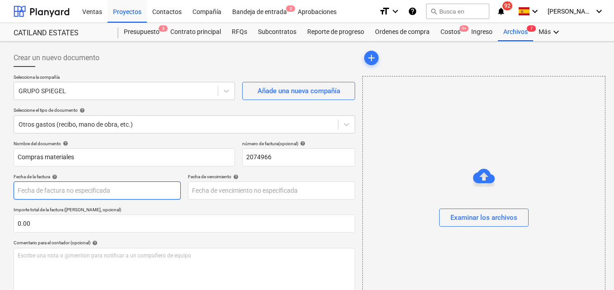
click at [32, 194] on body "Ventas Proyectos Contactos Compañía Bandeja de entrada 3 Aprobaciones format_si…" at bounding box center [307, 145] width 614 height 290
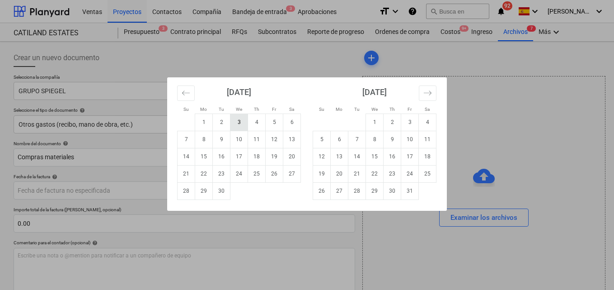
click at [240, 120] on td "3" at bounding box center [239, 121] width 18 height 17
type input "[DATE]"
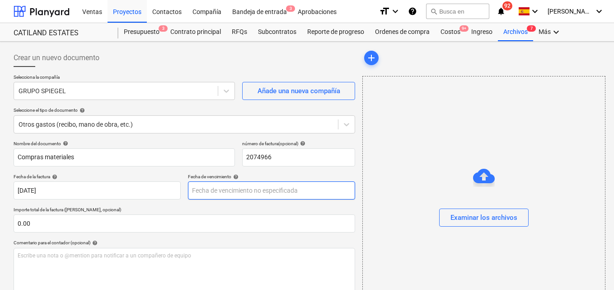
click at [193, 190] on body "Ventas Proyectos Contactos Compañía Bandeja de entrada 3 Aprobaciones format_si…" at bounding box center [307, 145] width 614 height 290
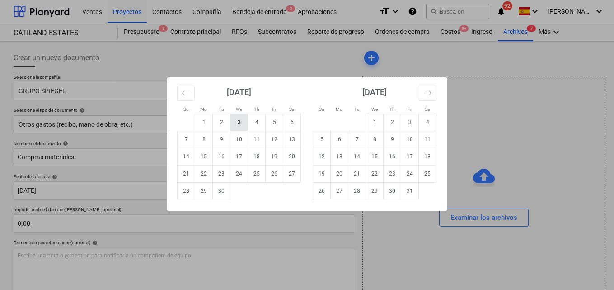
click at [238, 126] on td "3" at bounding box center [239, 121] width 18 height 17
type input "[DATE]"
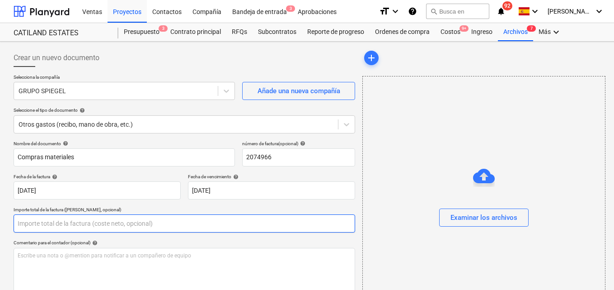
click at [31, 223] on input "text" at bounding box center [185, 223] width 342 height 18
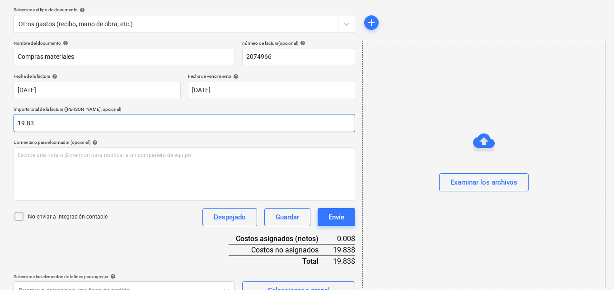
scroll to position [117, 0]
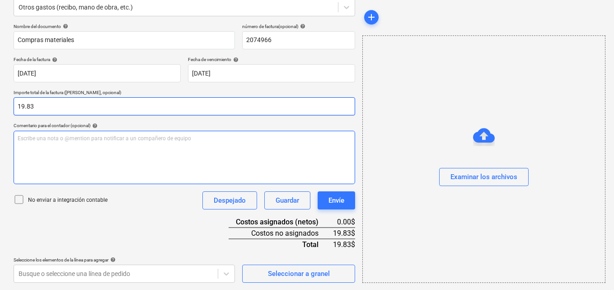
type input "19.83"
click at [24, 136] on p "Escribe una nota o @mention para notificar a un compañero de equipo ﻿" at bounding box center [184, 139] width 333 height 8
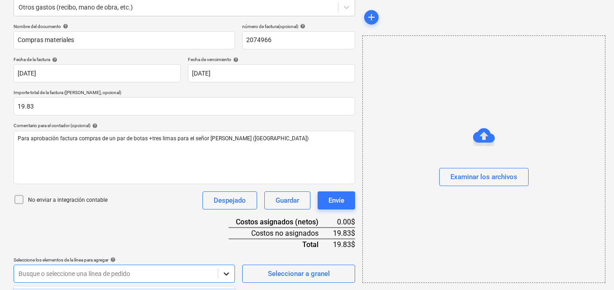
scroll to position [251, 0]
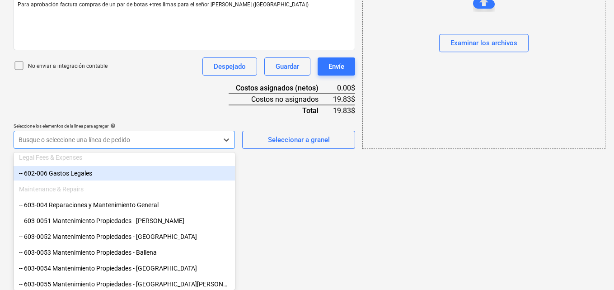
scroll to position [316, 0]
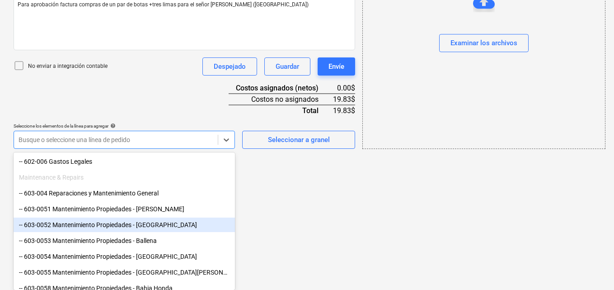
click at [142, 225] on div "-- 603-0052 Mantenimiento Propiedades - [GEOGRAPHIC_DATA]" at bounding box center [124, 224] width 221 height 14
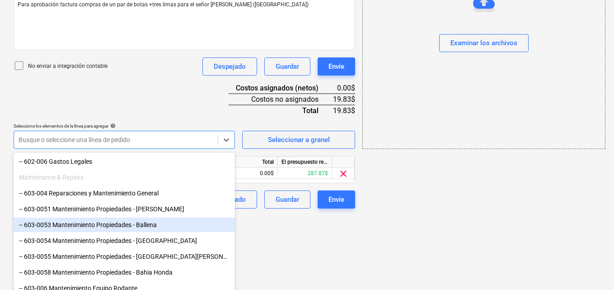
click at [142, 225] on div "-- 603-0053 Mantenimiento Propiedades - Ballena" at bounding box center [124, 224] width 221 height 14
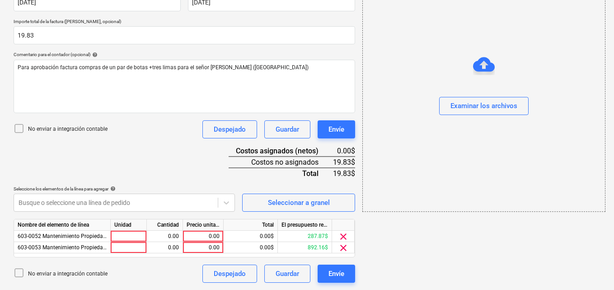
scroll to position [188, 0]
click at [344, 245] on span "clear" at bounding box center [343, 247] width 11 height 11
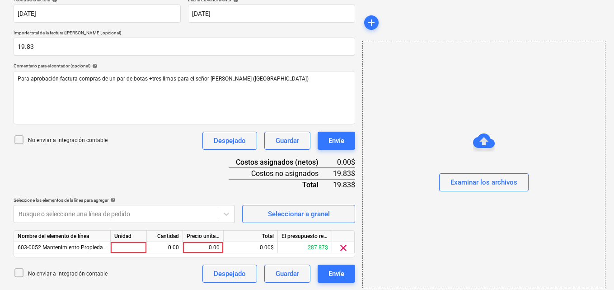
scroll to position [177, 0]
click at [131, 246] on div at bounding box center [129, 247] width 36 height 11
type input "1"
click at [164, 246] on div "0.00" at bounding box center [164, 247] width 28 height 11
type input "1"
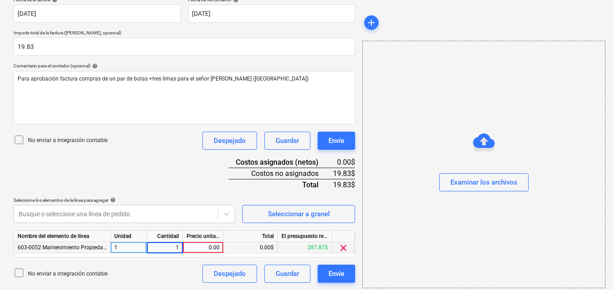
click at [207, 246] on div "0.00" at bounding box center [203, 247] width 33 height 11
type input "19.83"
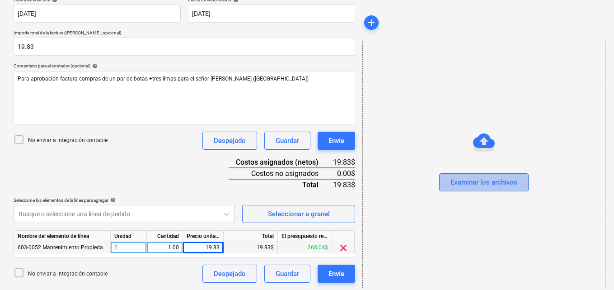
click at [453, 178] on div "Examinar los archivos" at bounding box center [483, 182] width 67 height 12
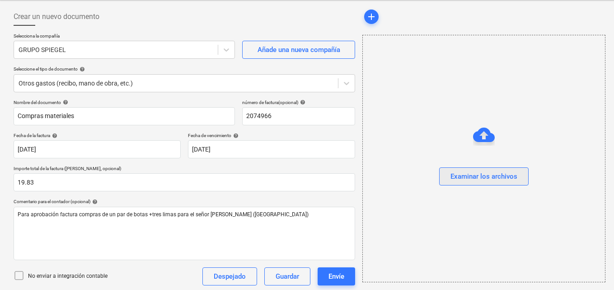
scroll to position [0, 0]
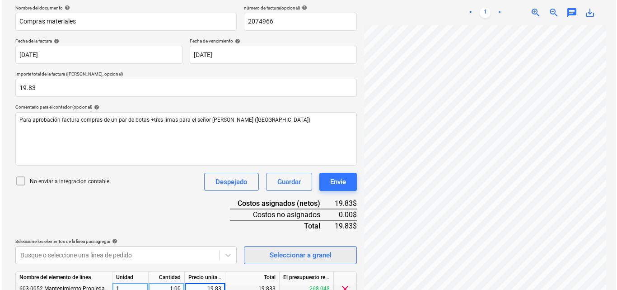
scroll to position [177, 0]
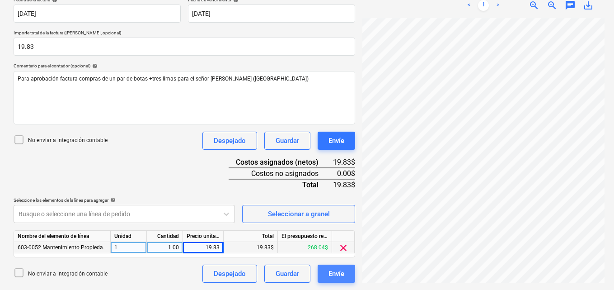
click at [342, 276] on div "Envíe" at bounding box center [336, 273] width 16 height 12
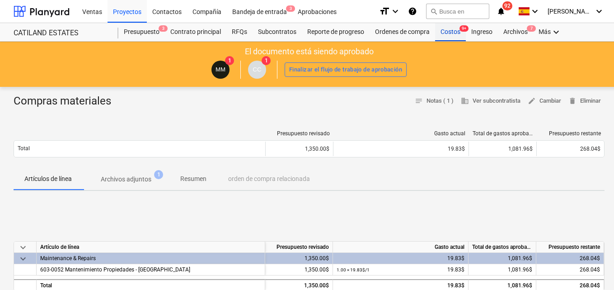
click at [443, 34] on div "Costos 9+" at bounding box center [450, 32] width 31 height 18
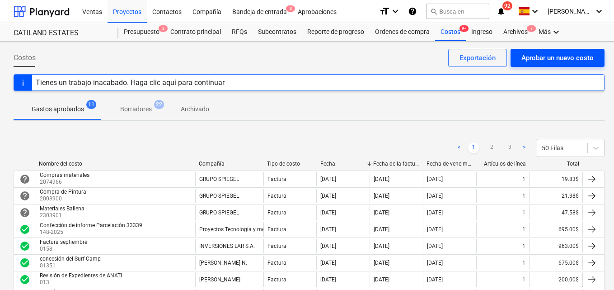
click at [528, 59] on div "Aprobar un nuevo costo" at bounding box center [557, 58] width 72 height 12
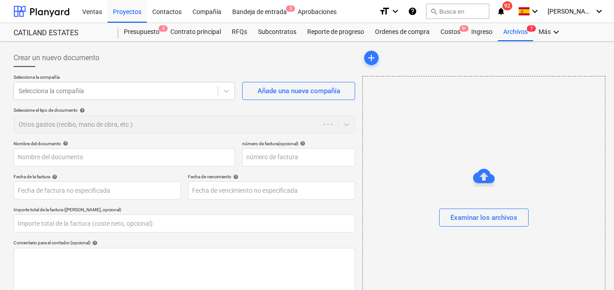
type input "0.00"
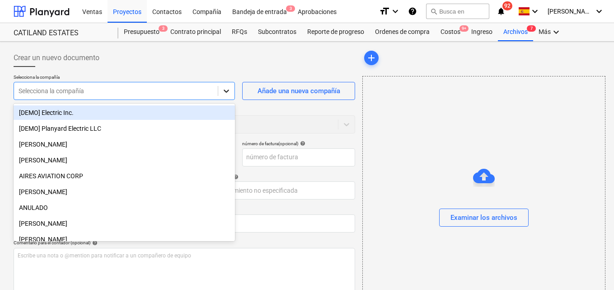
click at [224, 87] on icon at bounding box center [226, 90] width 9 height 9
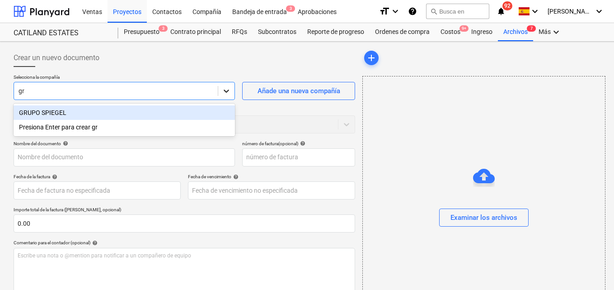
type input "gru"
click at [70, 113] on div "GRUPO SPIEGEL" at bounding box center [124, 112] width 221 height 14
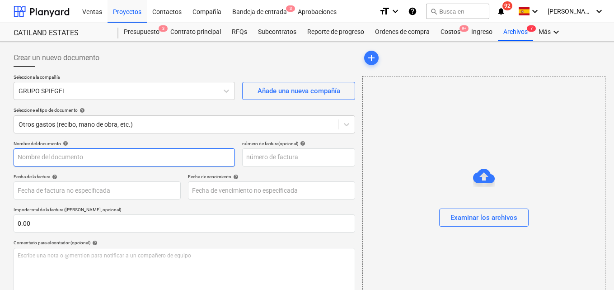
click at [22, 156] on input "text" at bounding box center [124, 157] width 221 height 18
click at [23, 157] on input "[DEMOGRAPHIC_DATA]" at bounding box center [124, 157] width 221 height 18
click at [48, 158] on input "Compras" at bounding box center [124, 157] width 221 height 18
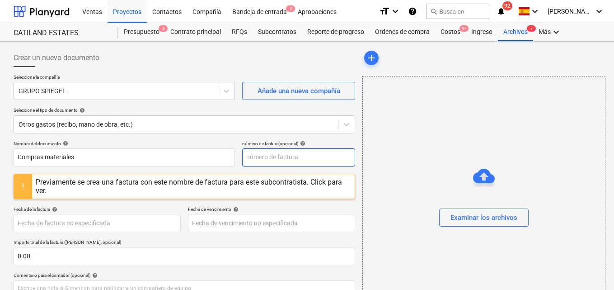
click at [247, 158] on input "text" at bounding box center [298, 157] width 113 height 18
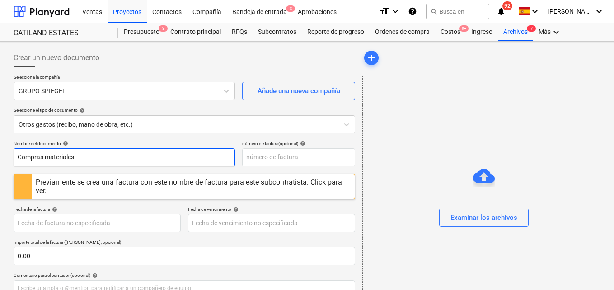
click at [75, 155] on input "Compras materiales" at bounding box center [124, 157] width 221 height 18
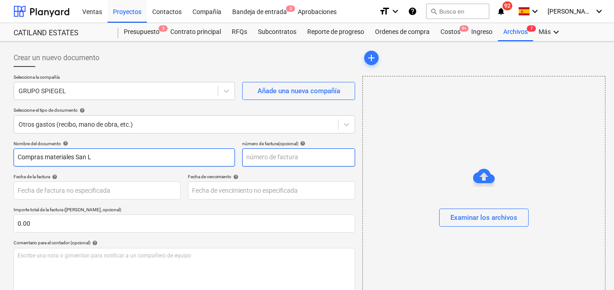
type input "Compras materiales San L"
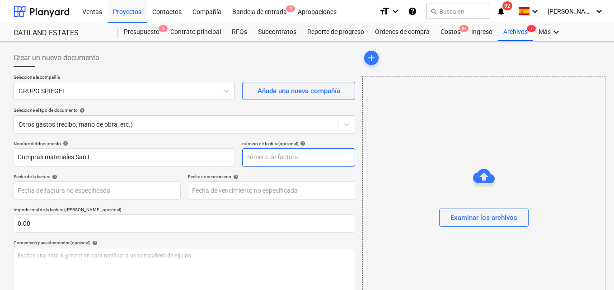
click at [253, 158] on input "text" at bounding box center [298, 157] width 113 height 18
type input "2303902"
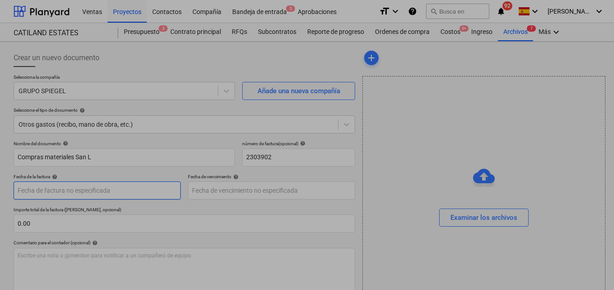
click at [33, 192] on body "Ventas Proyectos Contactos Compañía Bandeja de entrada 3 Aprobaciones format_si…" at bounding box center [307, 145] width 614 height 290
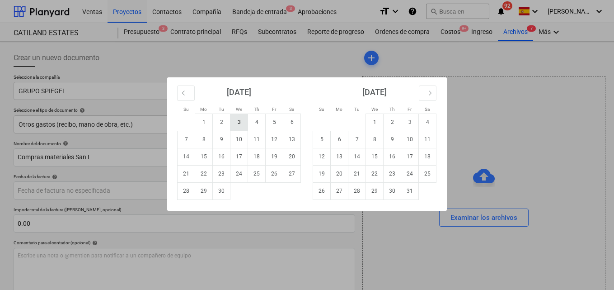
click at [237, 123] on td "3" at bounding box center [239, 121] width 18 height 17
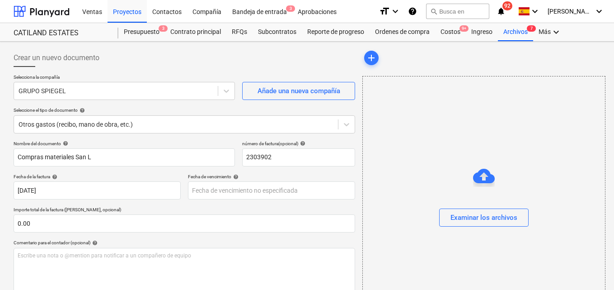
type input "[DATE]"
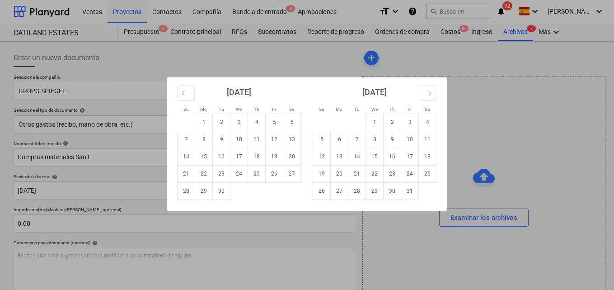
click at [202, 192] on body "Ventas Proyectos Contactos Compañía Bandeja de entrada 3 Aprobaciones format_si…" at bounding box center [307, 145] width 614 height 290
click at [242, 120] on td "3" at bounding box center [239, 121] width 18 height 17
type input "[DATE]"
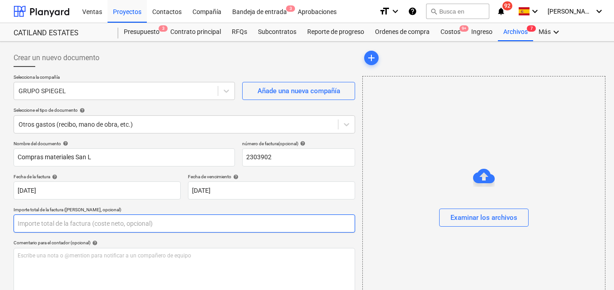
click at [34, 222] on input "text" at bounding box center [185, 223] width 342 height 18
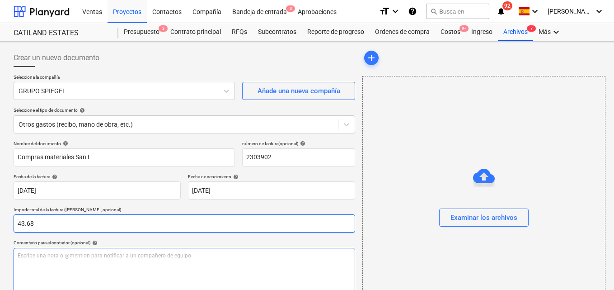
type input "43.68"
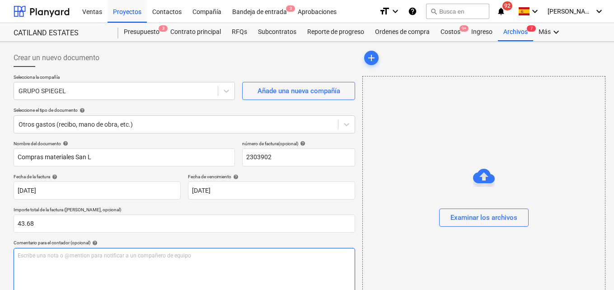
click at [19, 256] on p "Escribe una nota o @mention para notificar a un compañero de equipo ﻿" at bounding box center [184, 256] width 333 height 8
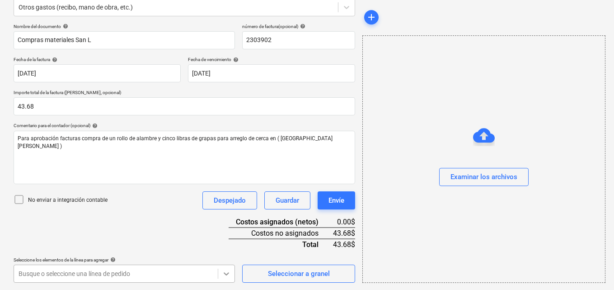
scroll to position [251, 0]
click at [227, 173] on body "Ventas Proyectos Contactos Compañía Bandeja de entrada 3 Aprobaciones format_si…" at bounding box center [307, 28] width 614 height 290
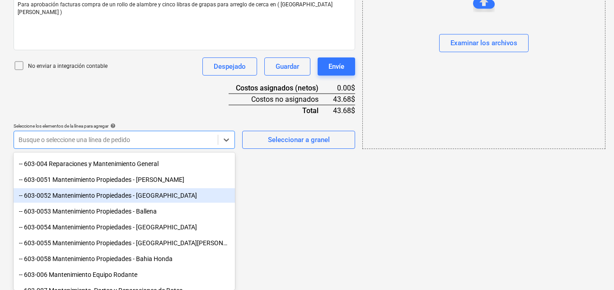
scroll to position [361, 0]
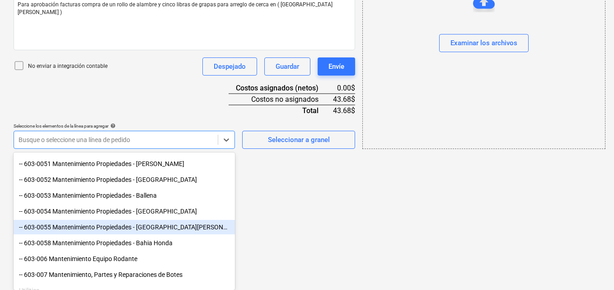
click at [152, 225] on div "-- 603-0055 Mantenimiento Propiedades - [GEOGRAPHIC_DATA][PERSON_NAME]" at bounding box center [124, 227] width 221 height 14
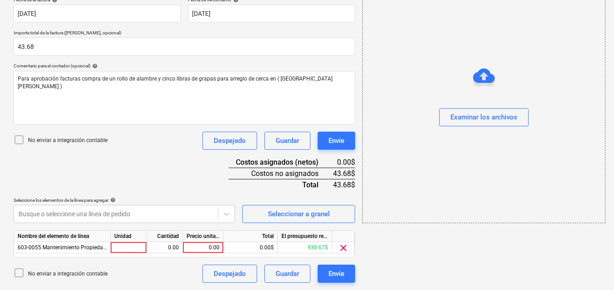
scroll to position [177, 0]
click at [136, 248] on div at bounding box center [129, 247] width 36 height 11
type input "1"
click at [164, 249] on div "0.00" at bounding box center [164, 247] width 28 height 11
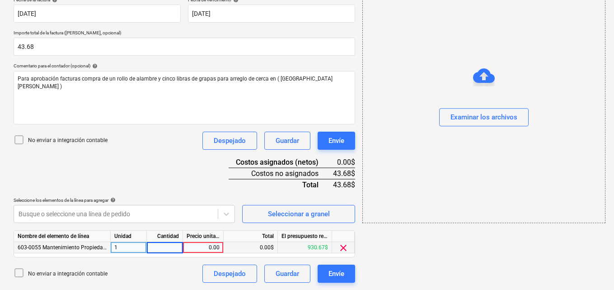
type input "1"
click at [207, 247] on div "0.00" at bounding box center [203, 247] width 33 height 11
type input "43.68"
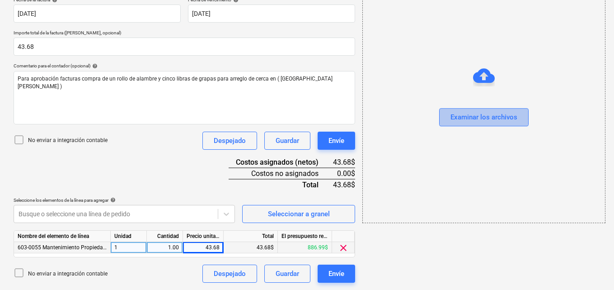
click at [464, 119] on div "Examinar los archivos" at bounding box center [483, 118] width 67 height 12
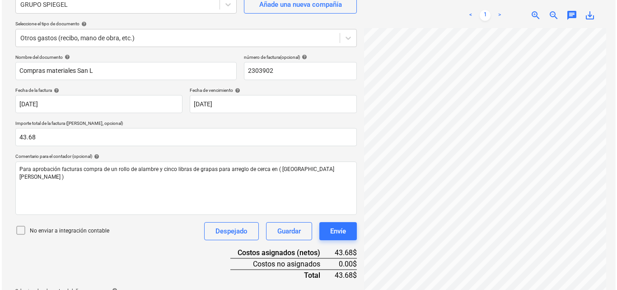
scroll to position [177, 0]
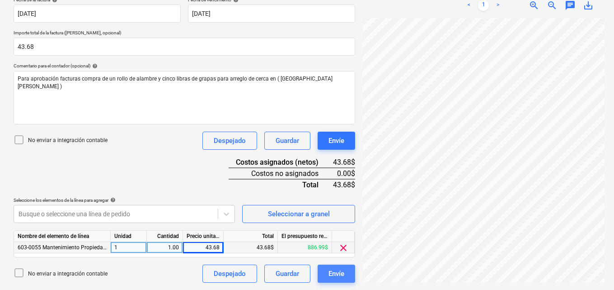
click at [343, 272] on div "Envíe" at bounding box center [336, 273] width 16 height 12
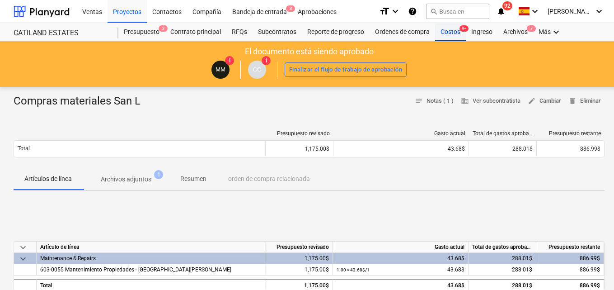
click at [449, 30] on div "Costos 9+" at bounding box center [450, 32] width 31 height 18
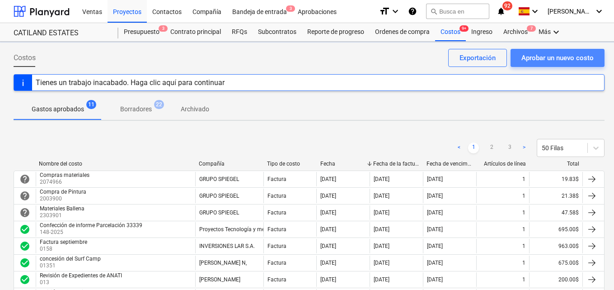
click at [530, 59] on div "Aprobar un nuevo costo" at bounding box center [557, 58] width 72 height 12
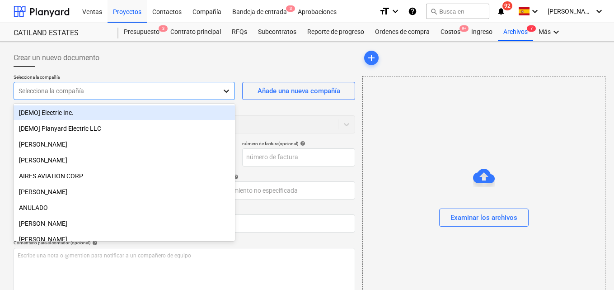
click at [226, 93] on icon at bounding box center [226, 90] width 9 height 9
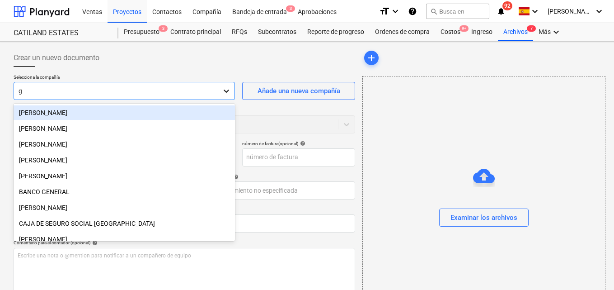
type input "gr"
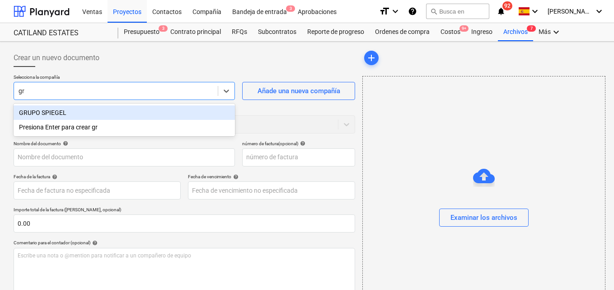
click at [86, 112] on div "GRUPO SPIEGEL" at bounding box center [124, 112] width 221 height 14
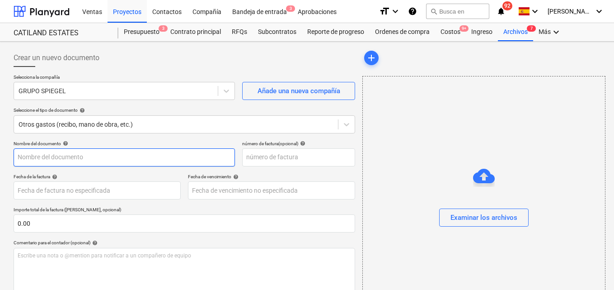
click at [33, 157] on input "text" at bounding box center [124, 157] width 221 height 18
type input "Compra oficina"
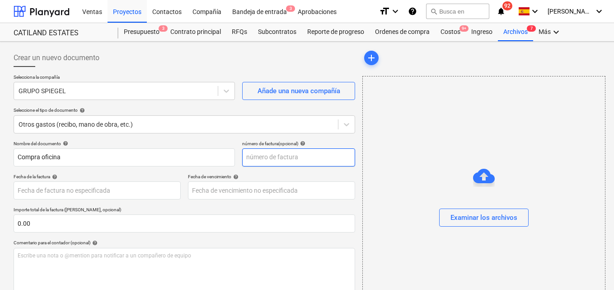
click at [257, 154] on input "text" at bounding box center [298, 157] width 113 height 18
type input "2304230"
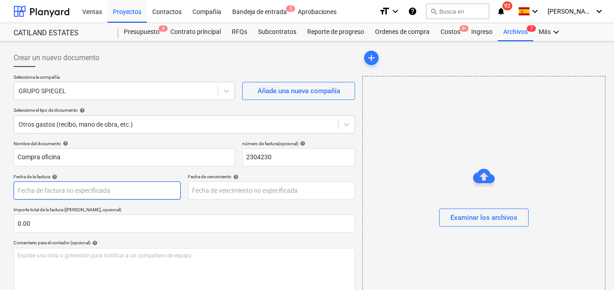
click at [43, 190] on body "Ventas Proyectos Contactos Compañía Bandeja de entrada 3 Aprobaciones format_si…" at bounding box center [307, 145] width 614 height 290
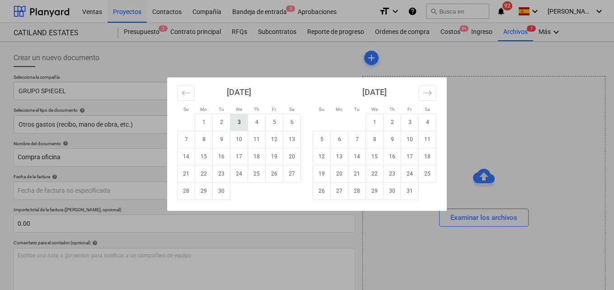
click at [241, 126] on td "3" at bounding box center [239, 121] width 18 height 17
type input "[DATE]"
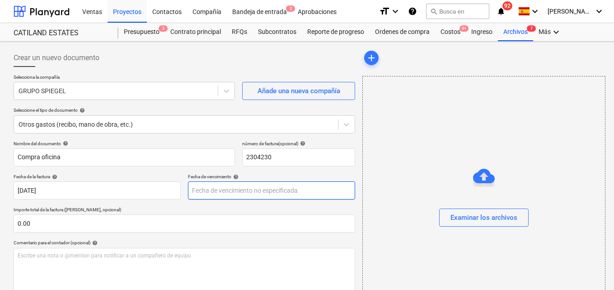
click at [205, 192] on body "Ventas Proyectos Contactos Compañía Bandeja de entrada 3 Aprobaciones format_si…" at bounding box center [307, 145] width 614 height 290
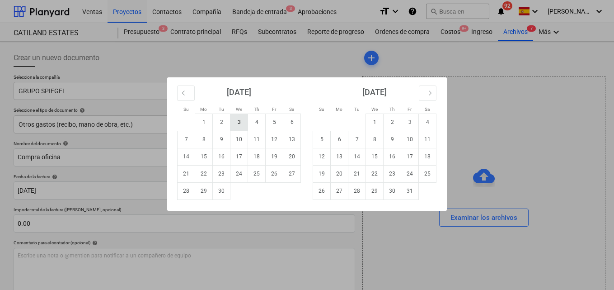
click at [237, 125] on td "3" at bounding box center [239, 121] width 18 height 17
type input "[DATE]"
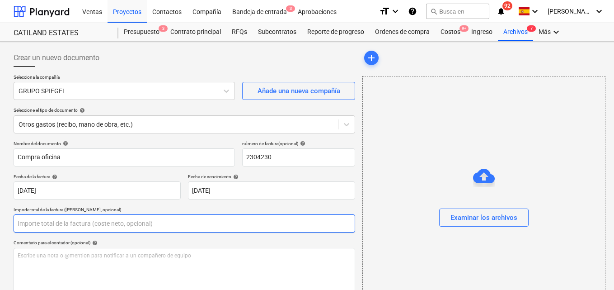
click at [32, 220] on input "text" at bounding box center [185, 223] width 342 height 18
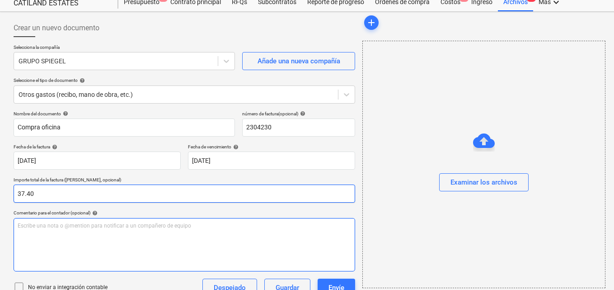
scroll to position [90, 0]
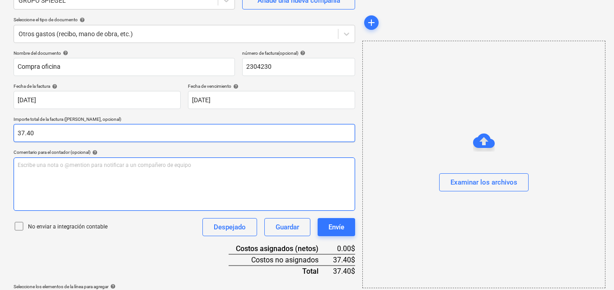
type input "37.40"
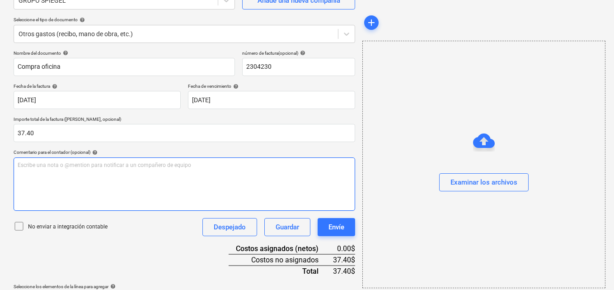
click at [21, 162] on p "Escribe una nota o @mention para notificar a un compañero de equipo ﻿" at bounding box center [184, 165] width 333 height 8
click at [227, 163] on span "Para aprobación factura de compras de cinco resma de hojas para impresora ofici…" at bounding box center [139, 165] width 242 height 6
click at [245, 165] on span "Para aprobación factura de compras de cinco resma de hojas para impresora ofici…" at bounding box center [154, 165] width 272 height 6
click at [249, 166] on span "Para aprobación factura de compras de cinco resma de hojas para impresora ofici…" at bounding box center [154, 165] width 272 height 6
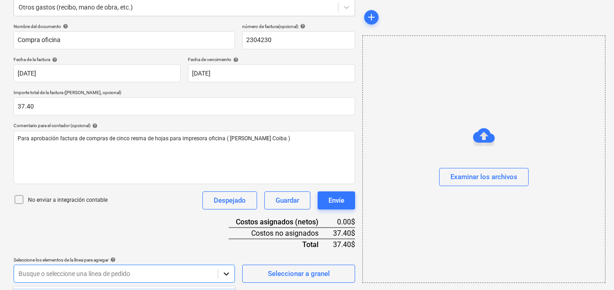
scroll to position [251, 0]
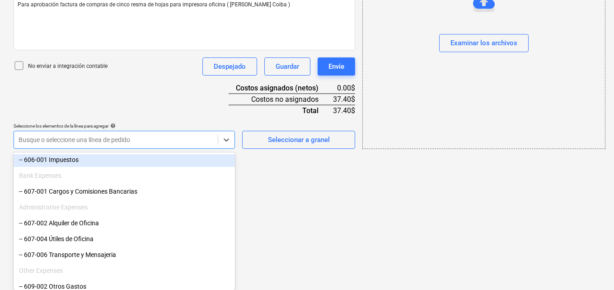
scroll to position [587, 0]
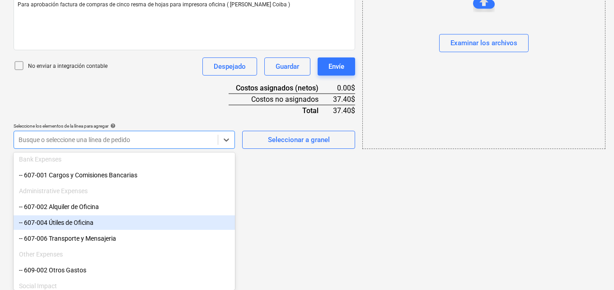
click at [90, 222] on div "-- 607-004 Útiles de Oficina" at bounding box center [124, 222] width 221 height 14
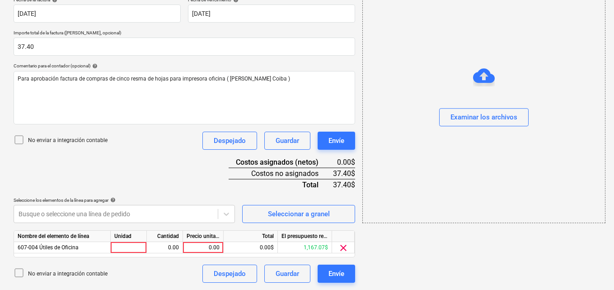
scroll to position [177, 0]
click at [132, 245] on div at bounding box center [129, 247] width 36 height 11
type input "1"
click at [163, 245] on div "0.00" at bounding box center [164, 247] width 28 height 11
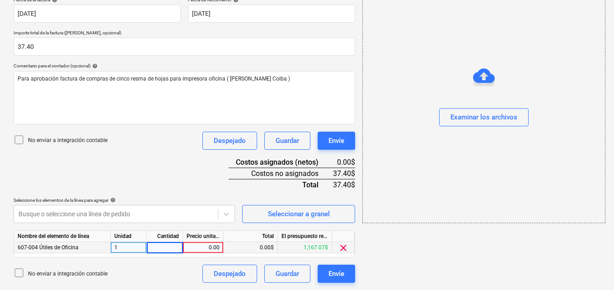
type input "1"
click at [206, 247] on div "0.00" at bounding box center [203, 247] width 33 height 11
type input "37.40"
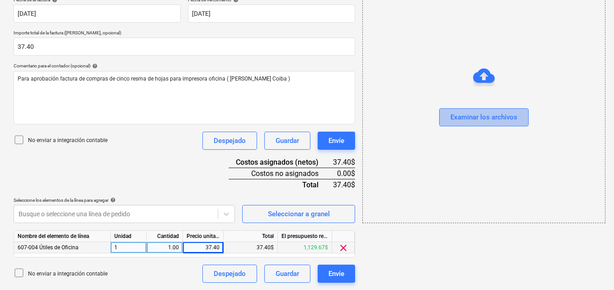
click at [480, 122] on div "Examinar los archivos" at bounding box center [483, 118] width 67 height 12
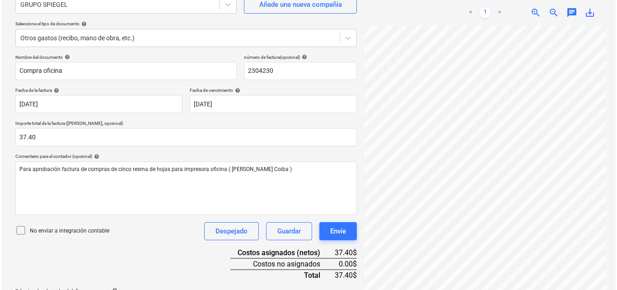
scroll to position [177, 0]
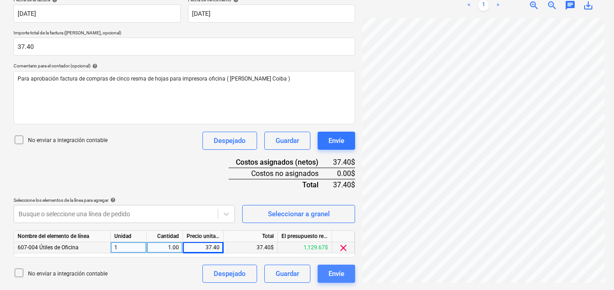
click at [342, 272] on div "Envíe" at bounding box center [336, 273] width 16 height 12
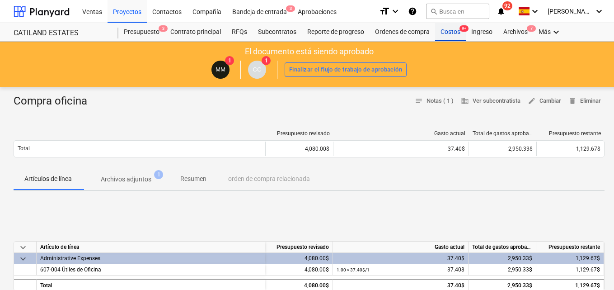
click at [448, 33] on div "Costos 9+" at bounding box center [450, 32] width 31 height 18
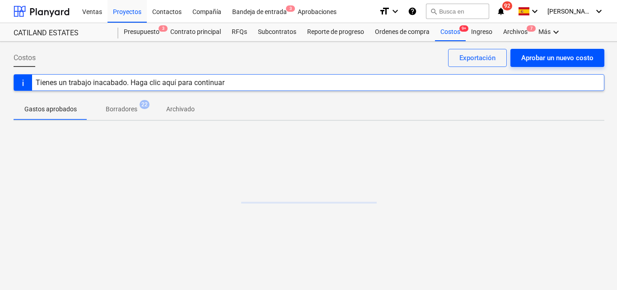
click at [533, 53] on div "Aprobar un nuevo costo" at bounding box center [557, 58] width 72 height 12
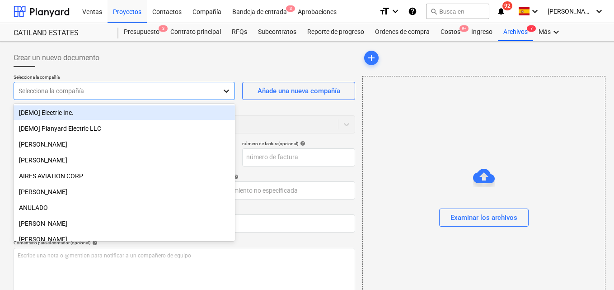
click at [228, 89] on icon at bounding box center [226, 90] width 9 height 9
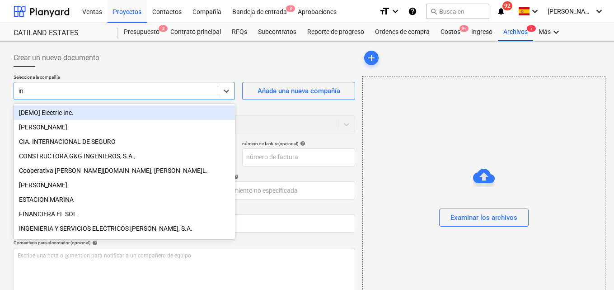
type input "i"
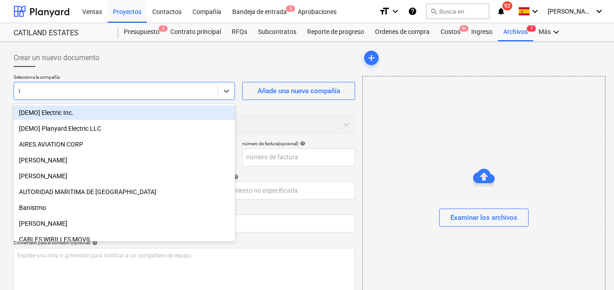
type input "im"
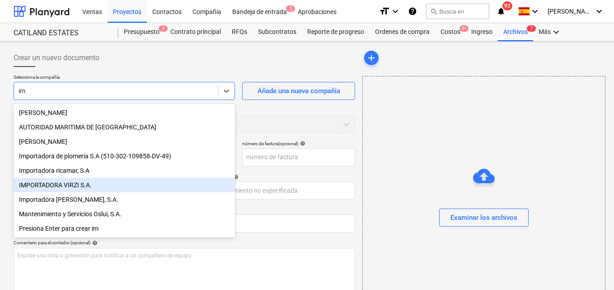
click at [63, 191] on div "IMPORTADORA VIRZI S.A." at bounding box center [124, 185] width 221 height 14
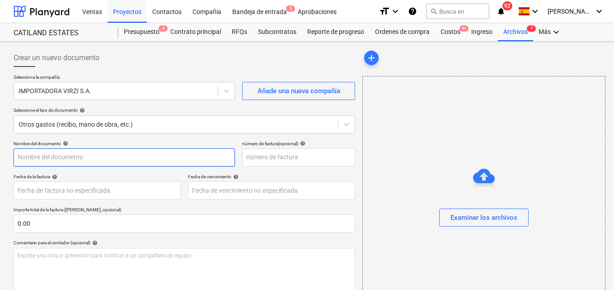
click at [22, 153] on input "text" at bounding box center [124, 157] width 221 height 18
type input "Compras para personal campo"
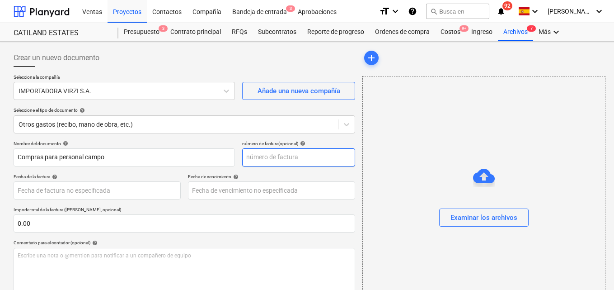
click at [252, 155] on input "text" at bounding box center [298, 157] width 113 height 18
type input "143768"
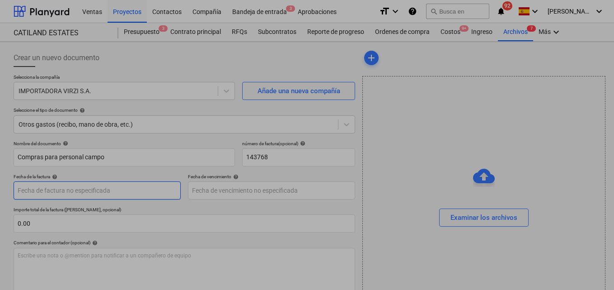
click at [26, 189] on body "Ventas Proyectos Contactos Compañía Bandeja de entrada 3 Aprobaciones format_si…" at bounding box center [307, 145] width 614 height 290
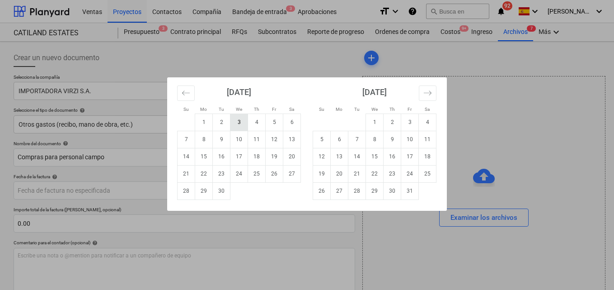
click at [235, 121] on td "3" at bounding box center [239, 121] width 18 height 17
type input "[DATE]"
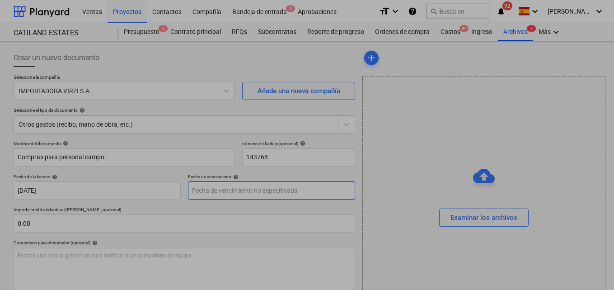
click at [203, 187] on body "Ventas Proyectos Contactos Compañía Bandeja de entrada 3 Aprobaciones format_si…" at bounding box center [307, 145] width 614 height 290
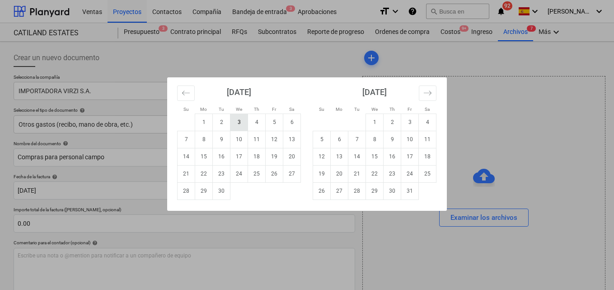
click at [234, 122] on td "3" at bounding box center [239, 121] width 18 height 17
type input "[DATE]"
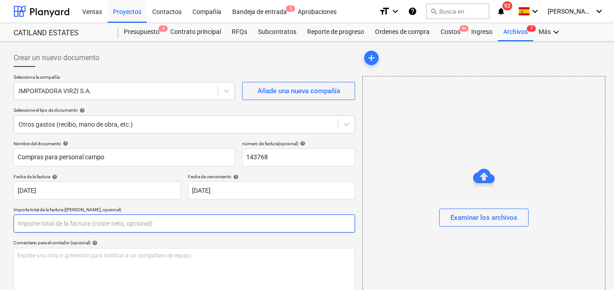
click at [28, 222] on input "text" at bounding box center [185, 223] width 342 height 18
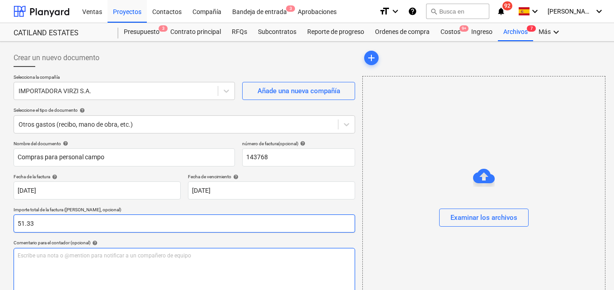
type input "51.33"
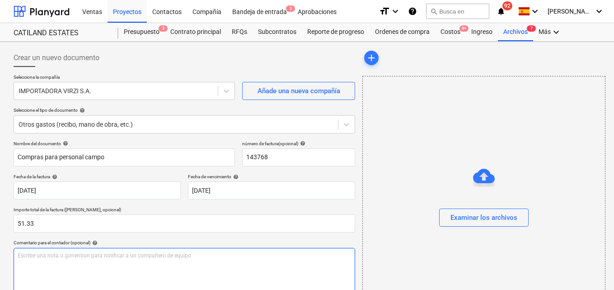
click at [23, 257] on p "Escribe una nota o @mention para notificar a un compañero de equipo ﻿" at bounding box center [184, 256] width 333 height 8
click at [119, 257] on span "Para aprobación factura compras de proviciones para el personal de campo" at bounding box center [111, 255] width 186 height 6
click at [204, 253] on p "Para aprobación factura compras de provisiones para el personal de campo" at bounding box center [184, 256] width 333 height 8
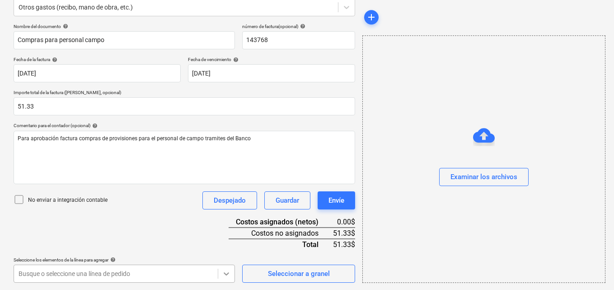
scroll to position [251, 0]
click at [228, 173] on body "Ventas Proyectos Contactos Compañía Bandeja de entrada 3 Aprobaciones format_si…" at bounding box center [307, 28] width 614 height 290
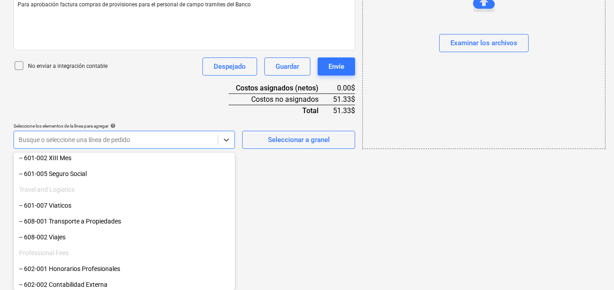
scroll to position [90, 0]
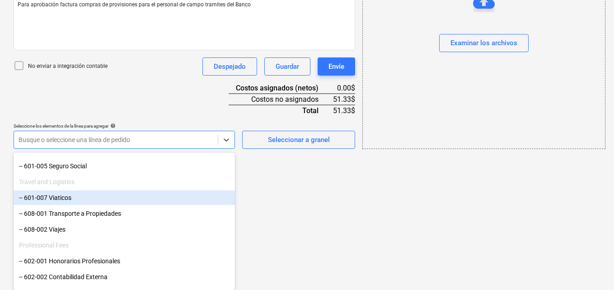
click at [99, 196] on div "-- 601-007 Viaticos" at bounding box center [124, 197] width 221 height 14
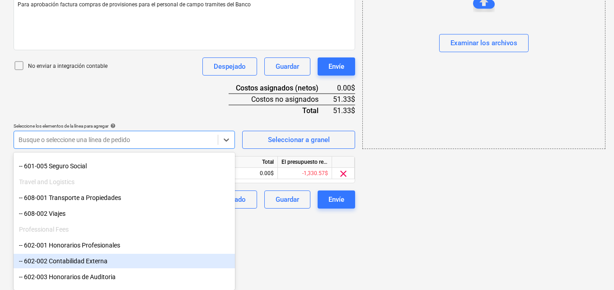
scroll to position [177, 0]
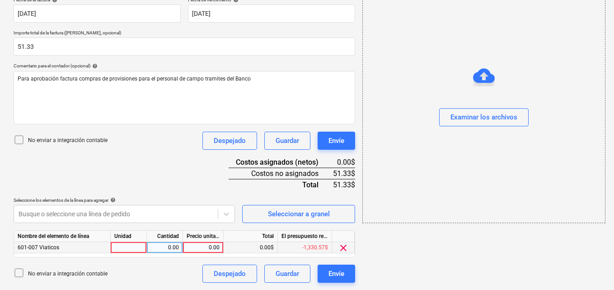
click at [137, 244] on div at bounding box center [129, 247] width 36 height 11
type input "1"
click at [166, 245] on div "0.00" at bounding box center [164, 247] width 28 height 11
type input "1"
click at [207, 248] on div "0.00" at bounding box center [203, 247] width 33 height 11
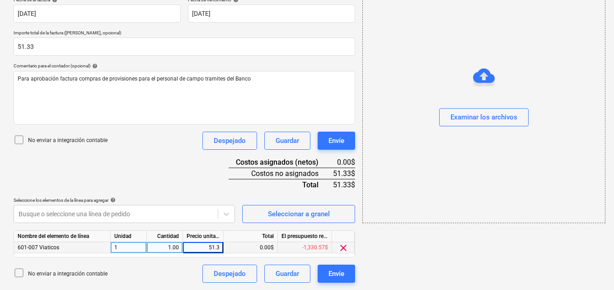
type input "51.33"
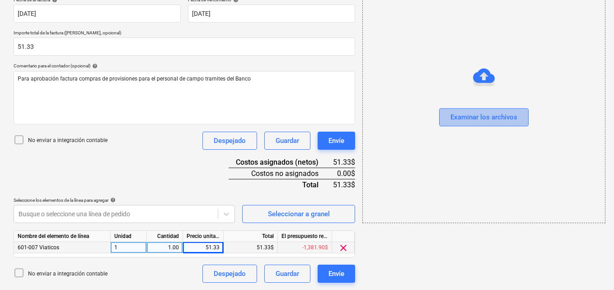
click at [458, 116] on div "Examinar los archivos" at bounding box center [483, 118] width 67 height 12
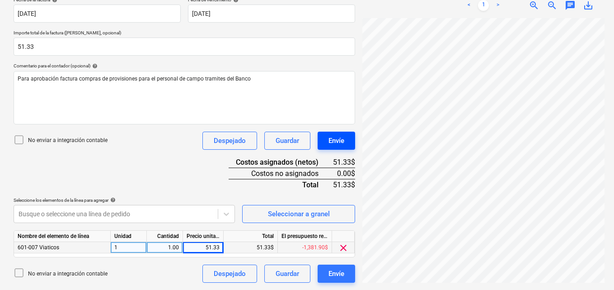
scroll to position [123, 0]
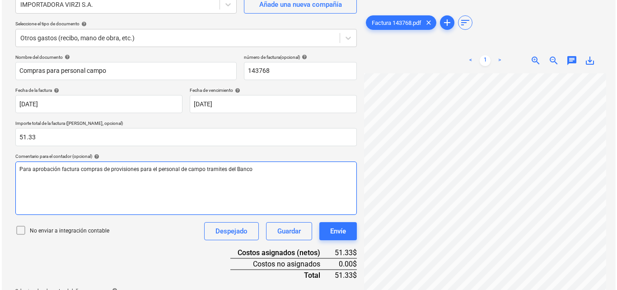
scroll to position [177, 0]
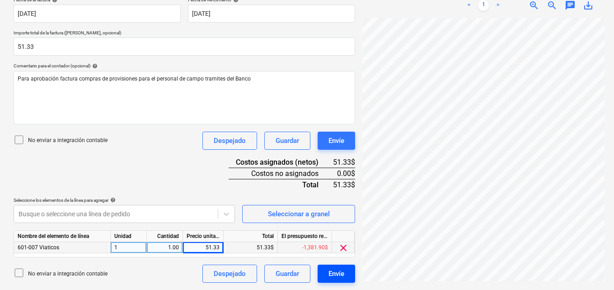
click at [333, 277] on div "Envíe" at bounding box center [336, 273] width 16 height 12
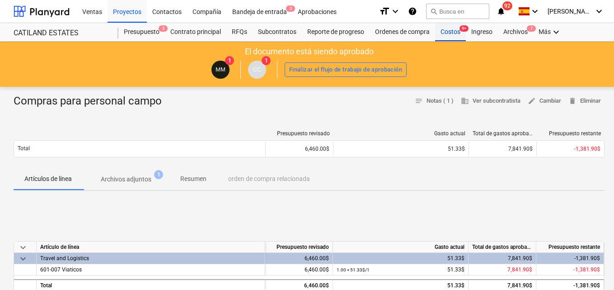
click at [450, 33] on div "Costos 9+" at bounding box center [450, 32] width 31 height 18
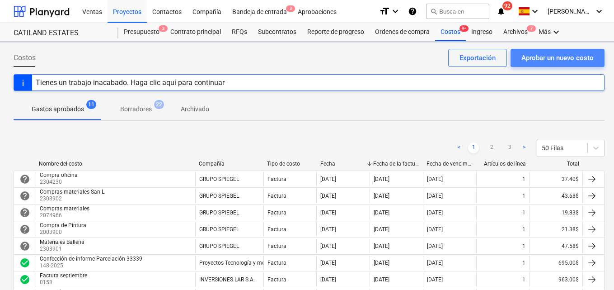
click at [528, 61] on div "Aprobar un nuevo costo" at bounding box center [557, 58] width 72 height 12
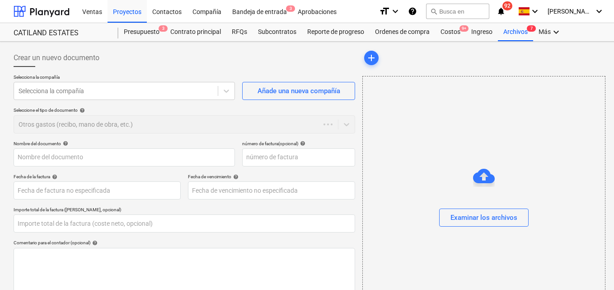
type input "0.00"
click at [227, 89] on icon at bounding box center [226, 90] width 9 height 9
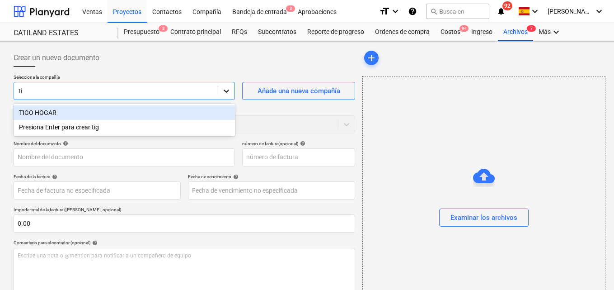
type input "tig"
click at [64, 112] on div "TIGO HOGAR" at bounding box center [124, 112] width 221 height 14
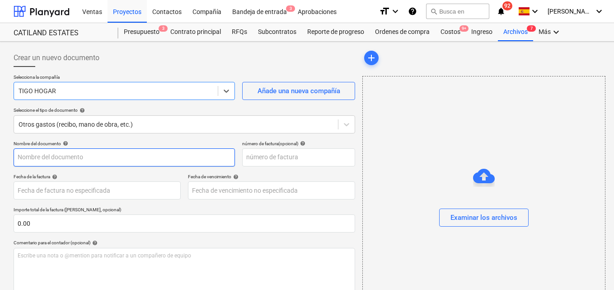
click at [19, 155] on input "text" at bounding box center [124, 157] width 221 height 18
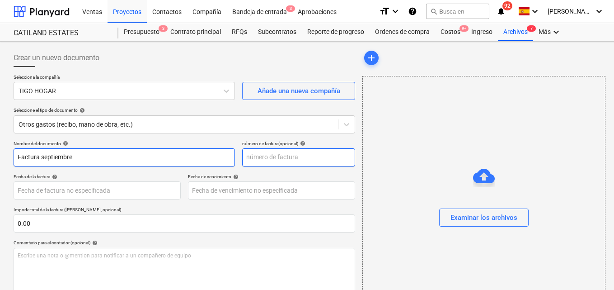
type input "Factura septiembre"
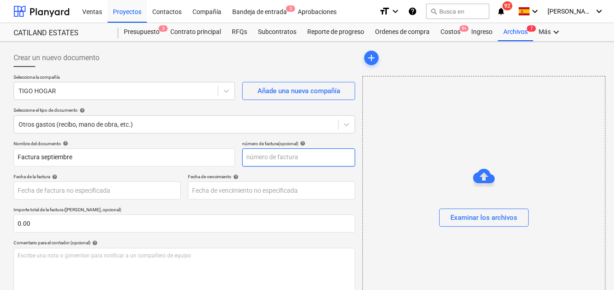
click at [253, 154] on input "text" at bounding box center [298, 157] width 113 height 18
type input "0088231908"
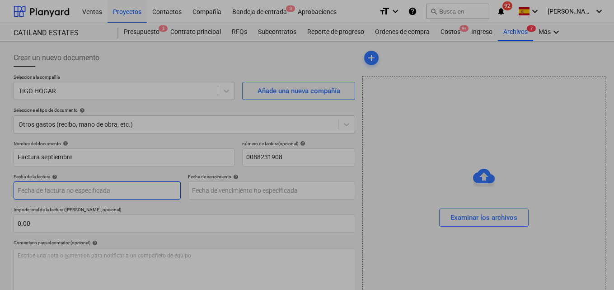
click at [23, 190] on body "Ventas Proyectos Contactos Compañía Bandeja de entrada 3 Aprobaciones format_si…" at bounding box center [307, 145] width 614 height 290
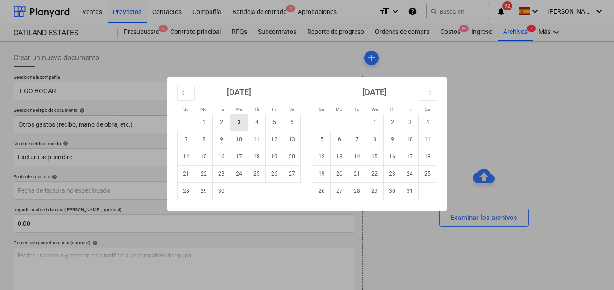
click at [236, 128] on td "3" at bounding box center [239, 121] width 18 height 17
type input "[DATE]"
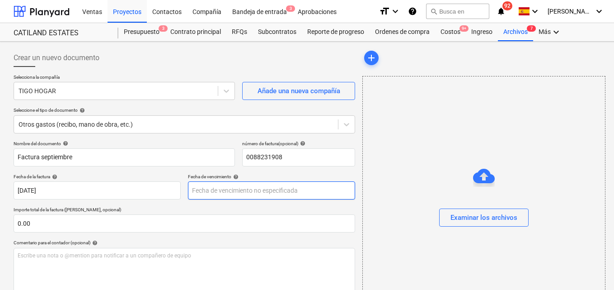
click at [197, 193] on body "Ventas Proyectos Contactos Compañía Bandeja de entrada 3 Aprobaciones format_si…" at bounding box center [307, 145] width 614 height 290
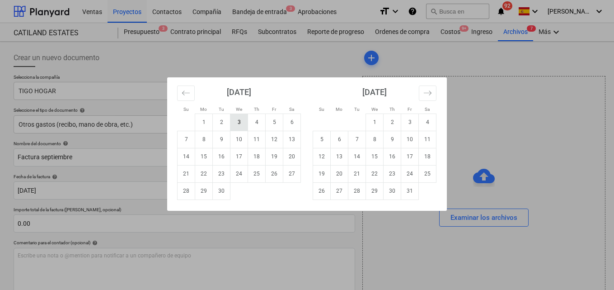
click at [235, 124] on td "3" at bounding box center [239, 121] width 18 height 17
type input "[DATE]"
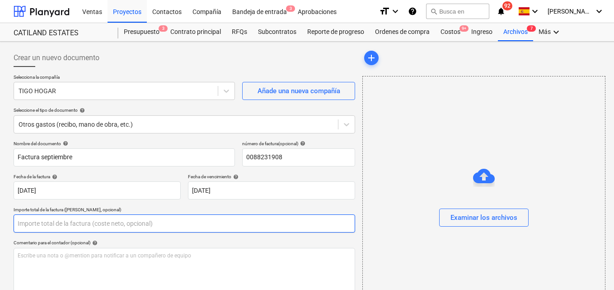
click at [34, 225] on input "text" at bounding box center [185, 223] width 342 height 18
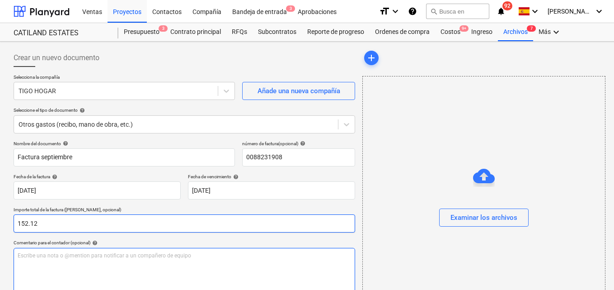
type input "152.12"
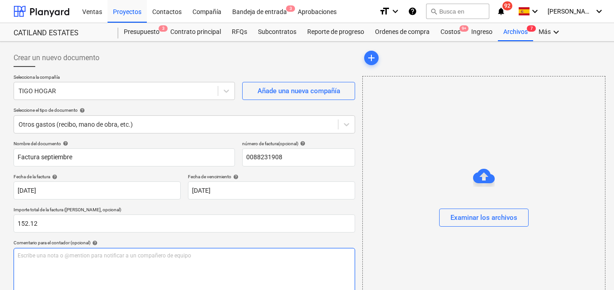
click at [21, 256] on p "Escribe una nota o @mention para notificar a un compañero de equipo ﻿" at bounding box center [184, 256] width 333 height 8
click at [207, 256] on span "Para autorizar pago de factura internet oficina correspondiente a el mes de ( S…" at bounding box center [126, 255] width 216 height 6
click at [231, 256] on p "Para autorizar pago de factura internet oficina correspondiente a el mes de ( S…" at bounding box center [184, 256] width 333 height 8
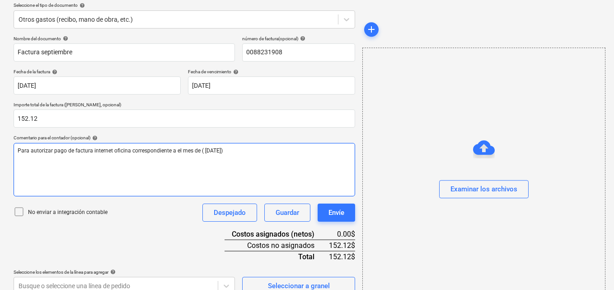
scroll to position [117, 0]
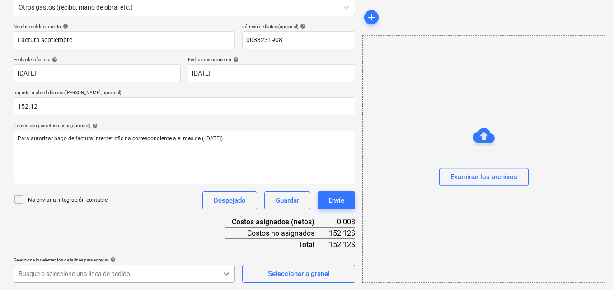
click at [226, 173] on body "Ventas Proyectos Contactos Compañía Bandeja de entrada 3 Aprobaciones format_si…" at bounding box center [307, 28] width 614 height 290
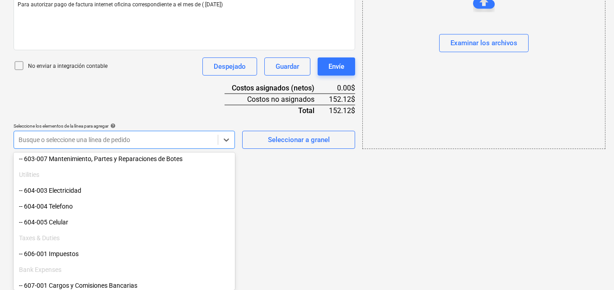
scroll to position [497, 0]
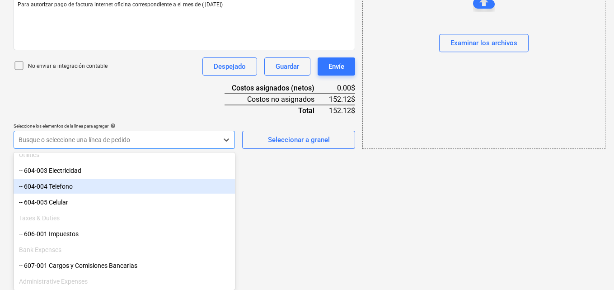
click at [79, 188] on div "-- 604-004 Telefono" at bounding box center [124, 186] width 221 height 14
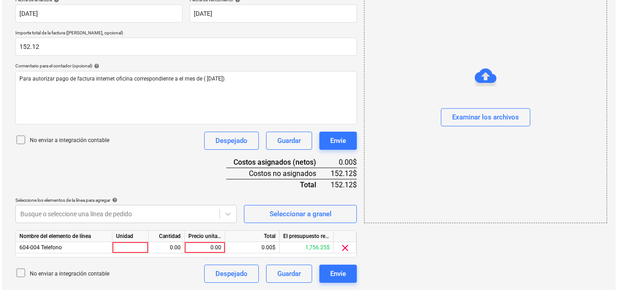
scroll to position [177, 0]
click at [132, 245] on div at bounding box center [129, 247] width 36 height 11
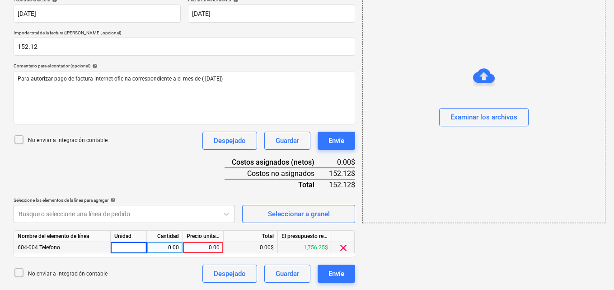
type input "1"
click at [170, 246] on div "0.00" at bounding box center [164, 247] width 28 height 11
type input "1"
click at [211, 247] on div "0.00" at bounding box center [203, 247] width 33 height 11
type input "152.12"
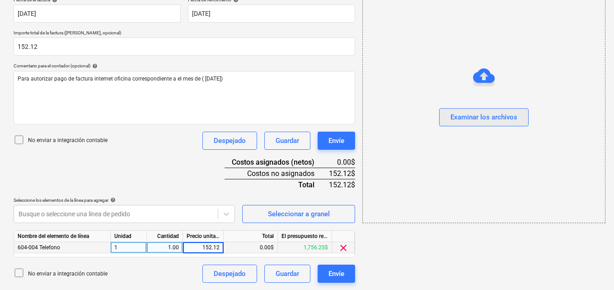
click at [459, 117] on div "Examinar los archivos" at bounding box center [483, 118] width 67 height 12
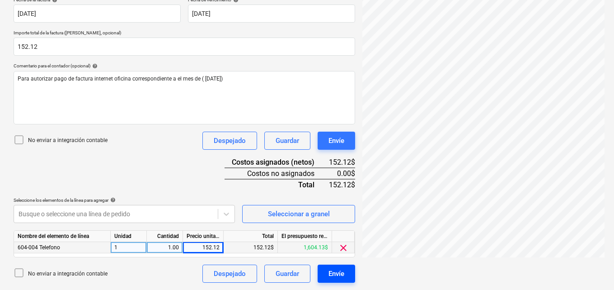
click at [328, 272] on div "Envíe" at bounding box center [336, 273] width 16 height 12
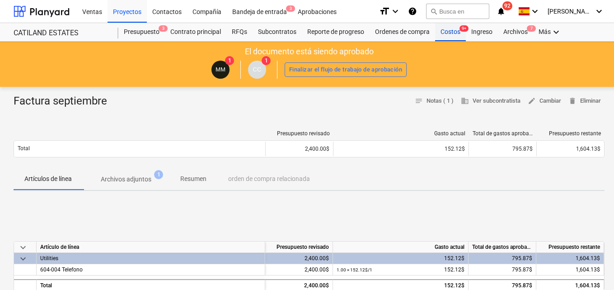
click at [446, 35] on div "Costos 9+" at bounding box center [450, 32] width 31 height 18
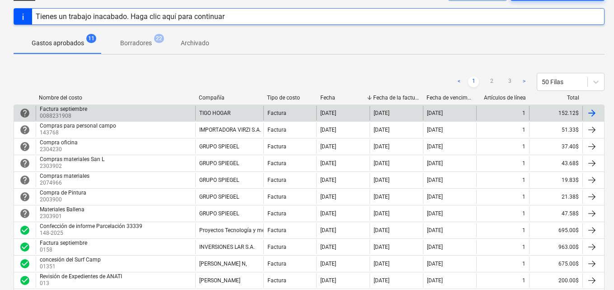
scroll to position [45, 0]
